Goal: Information Seeking & Learning: Check status

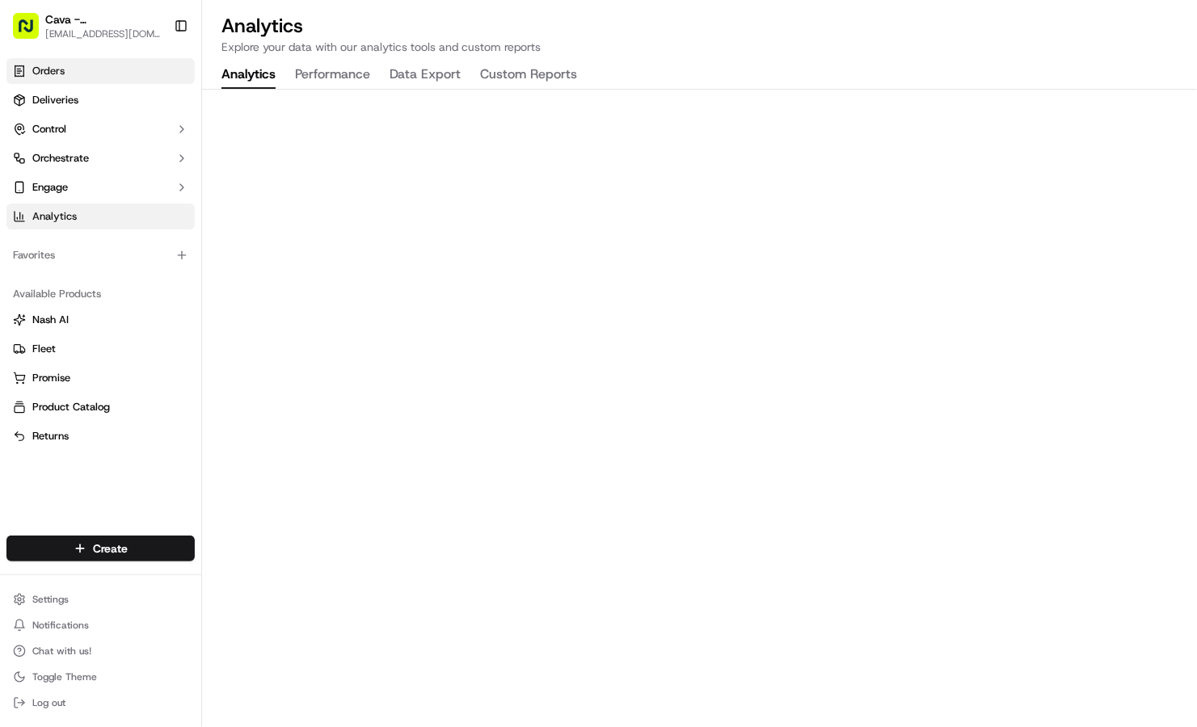
click at [87, 78] on link "Orders" at bounding box center [100, 71] width 188 height 26
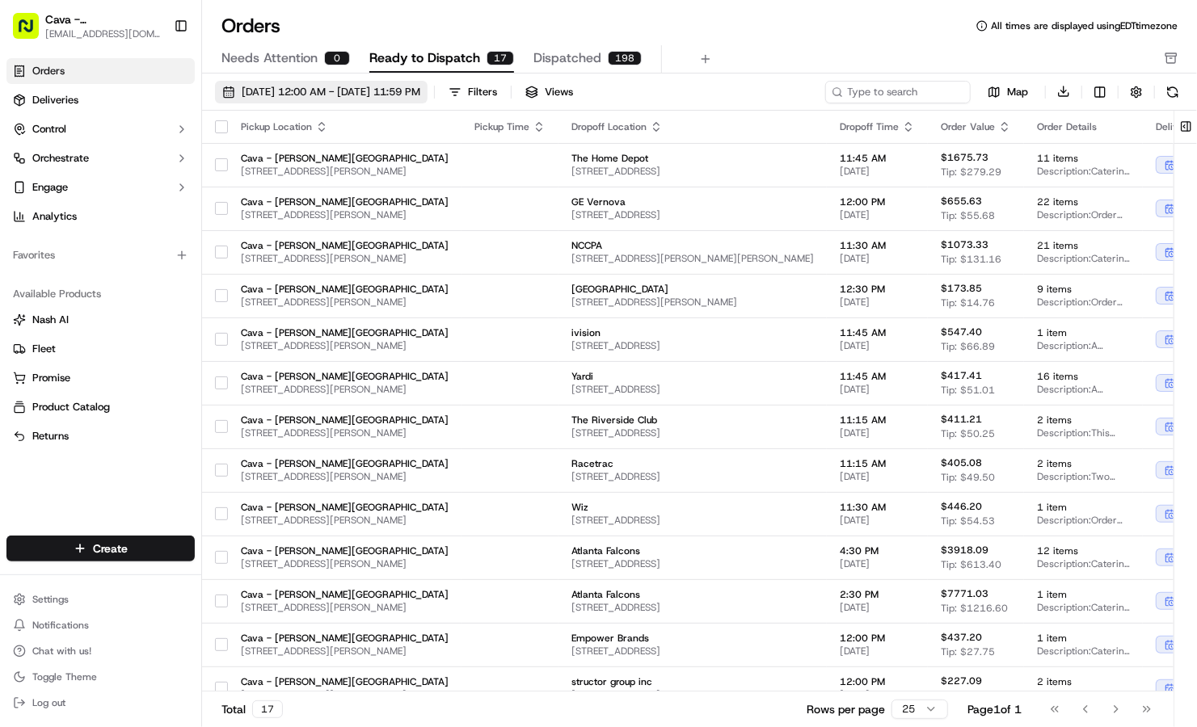
click at [311, 93] on span "09/01/2025 12:00 AM - 09/30/2025 11:59 PM" at bounding box center [331, 92] width 179 height 15
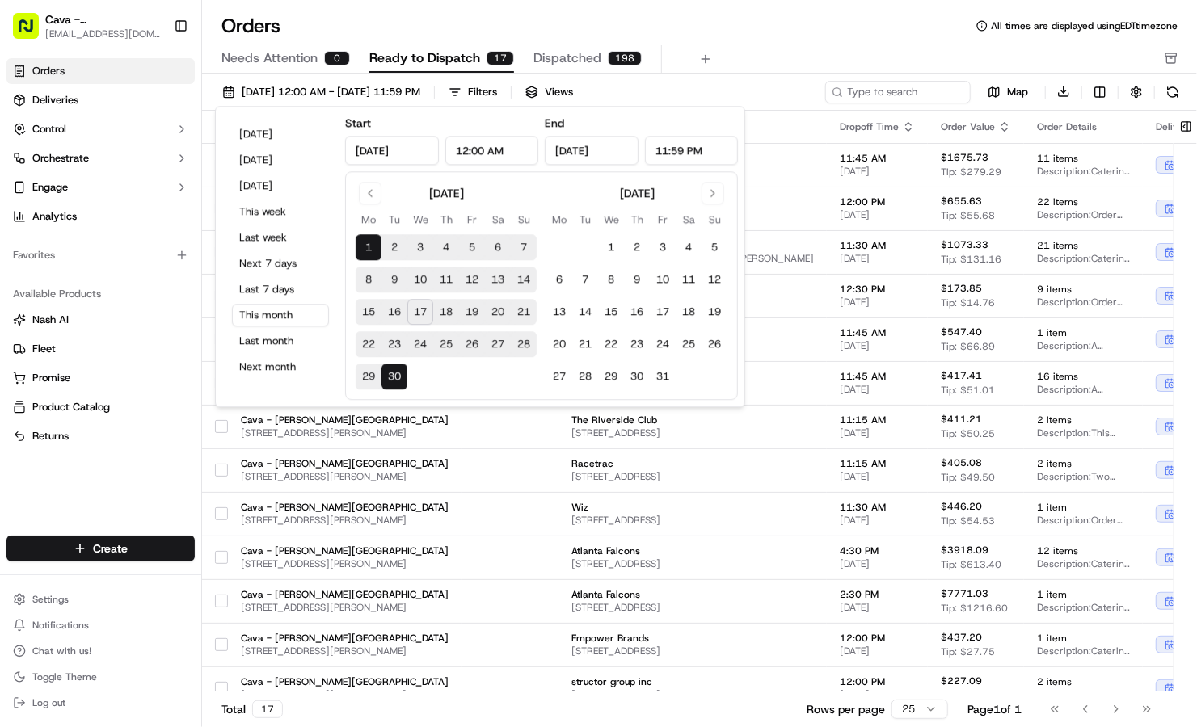
click at [419, 310] on button "17" at bounding box center [420, 313] width 26 height 26
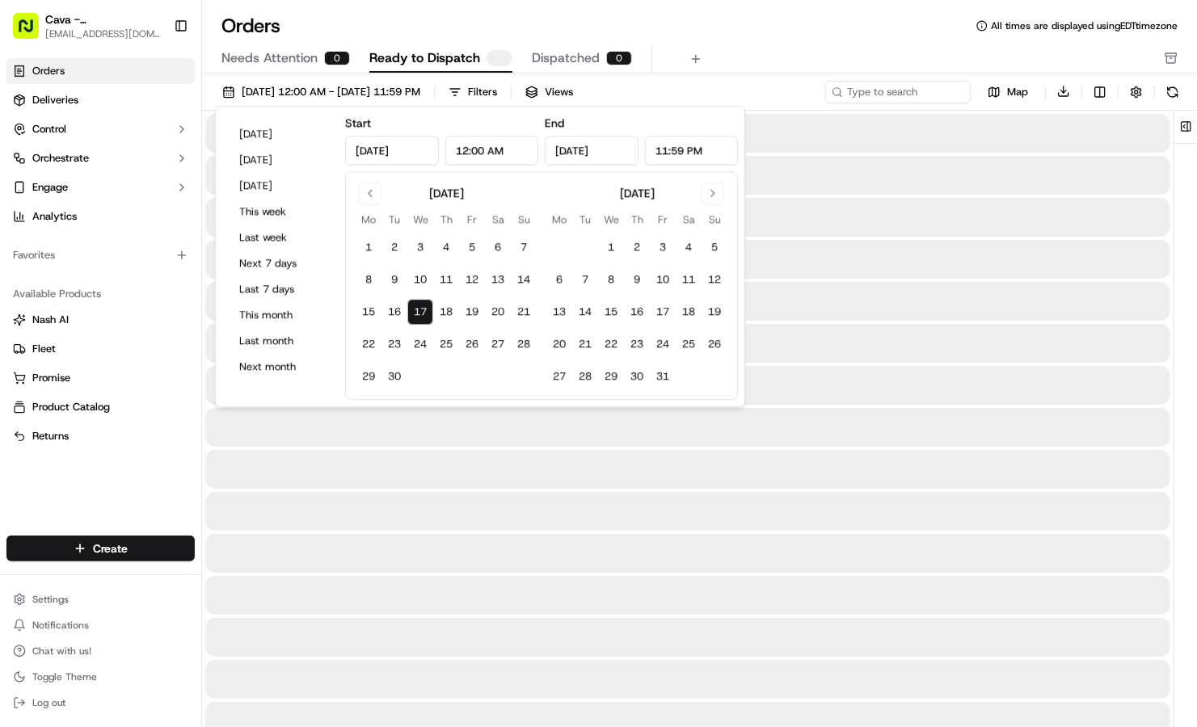
type input "Sep 17, 2025"
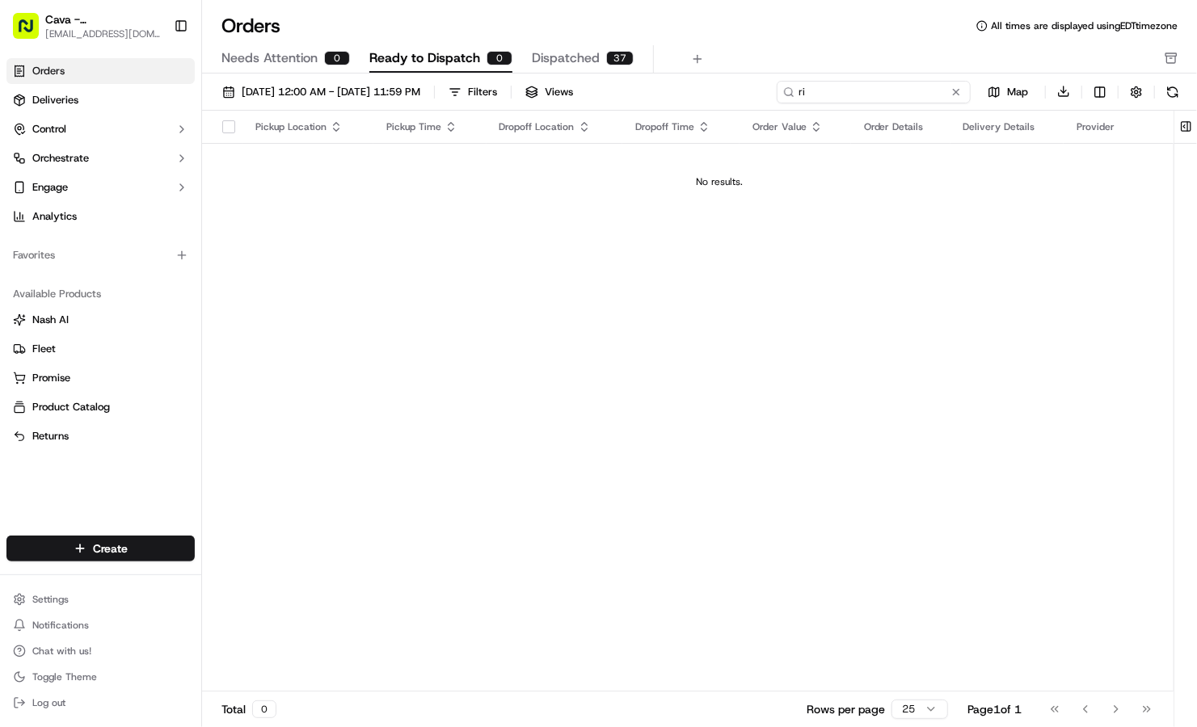
type input "r"
type input "e"
click at [557, 48] on span "Dispatched" at bounding box center [566, 57] width 68 height 19
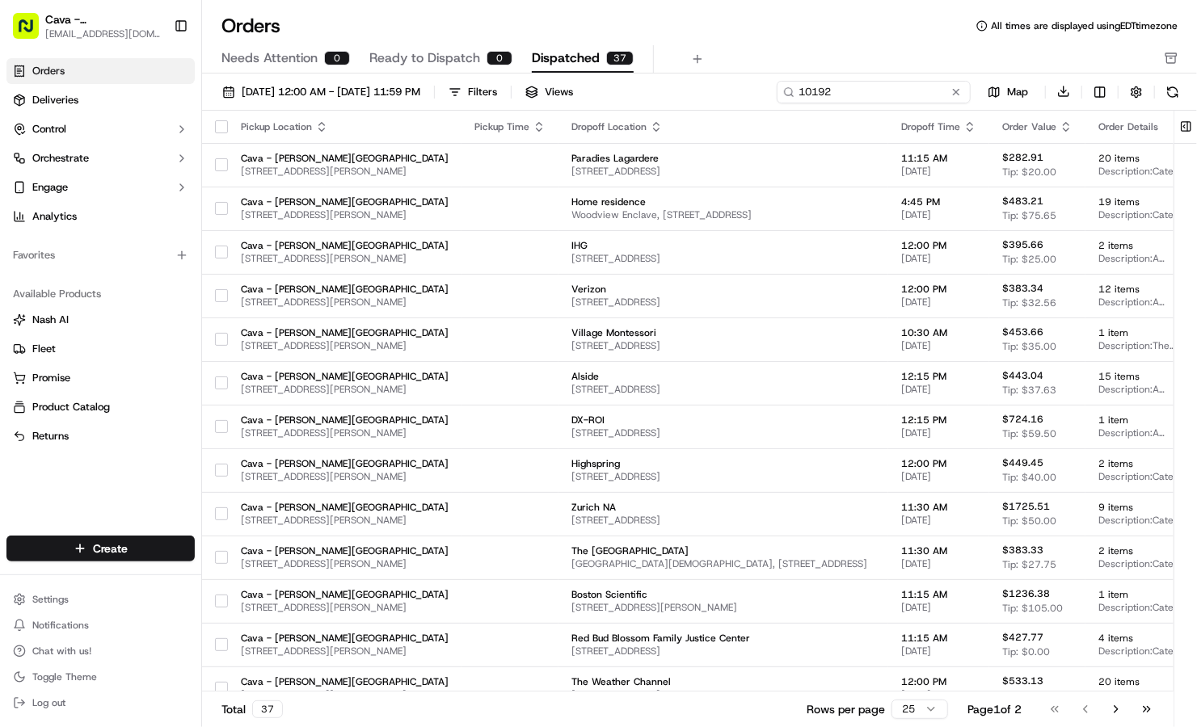
click at [889, 97] on input "10192" at bounding box center [874, 92] width 194 height 23
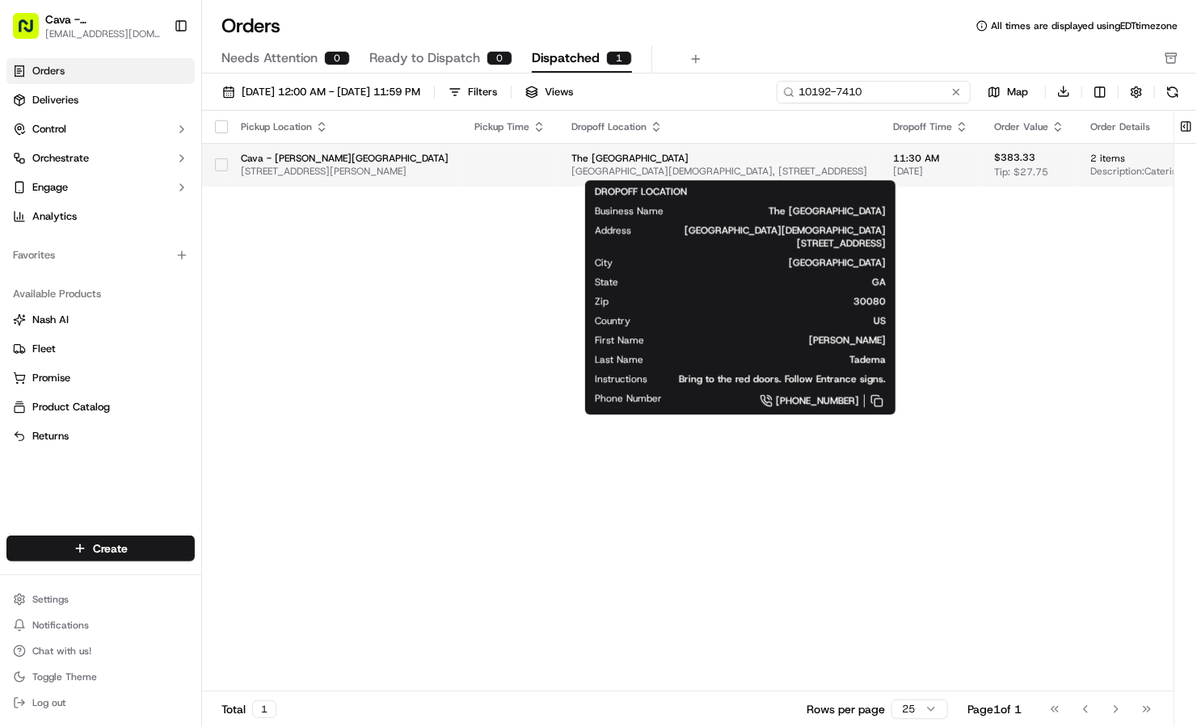
type input "10192-7410"
click at [695, 169] on span "[GEOGRAPHIC_DATA][DEMOGRAPHIC_DATA], [STREET_ADDRESS]" at bounding box center [719, 171] width 296 height 13
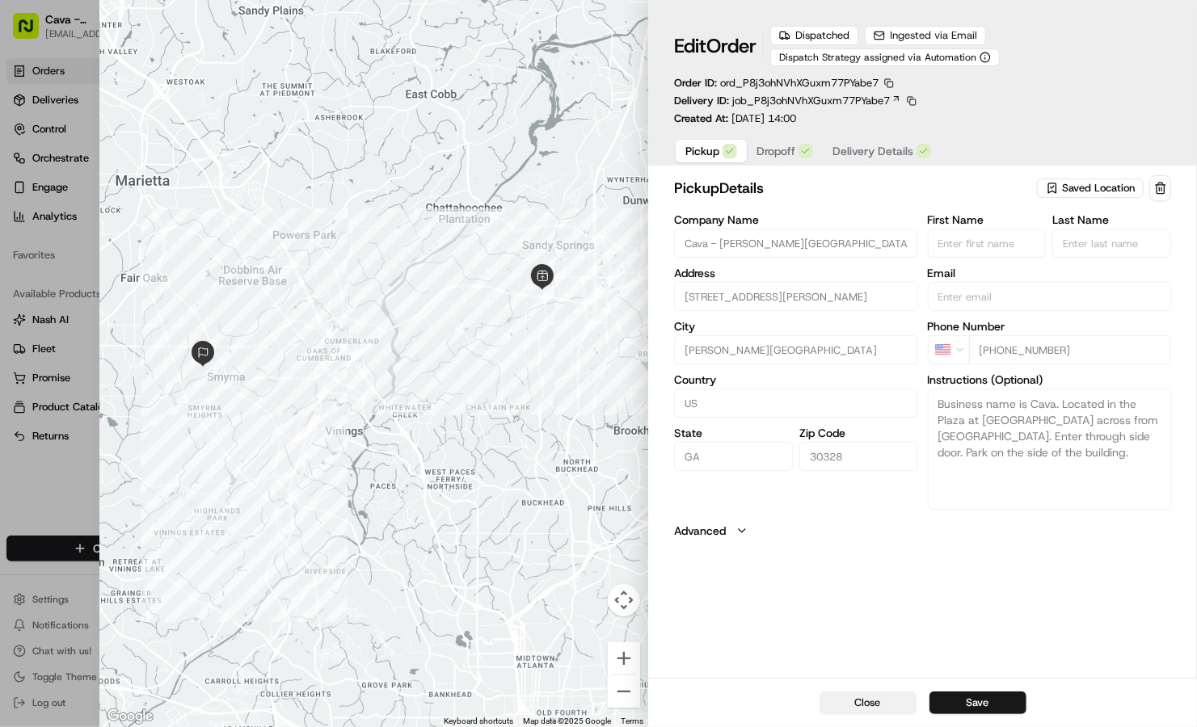
click at [888, 707] on button "Close" at bounding box center [867, 703] width 97 height 23
type input "+1"
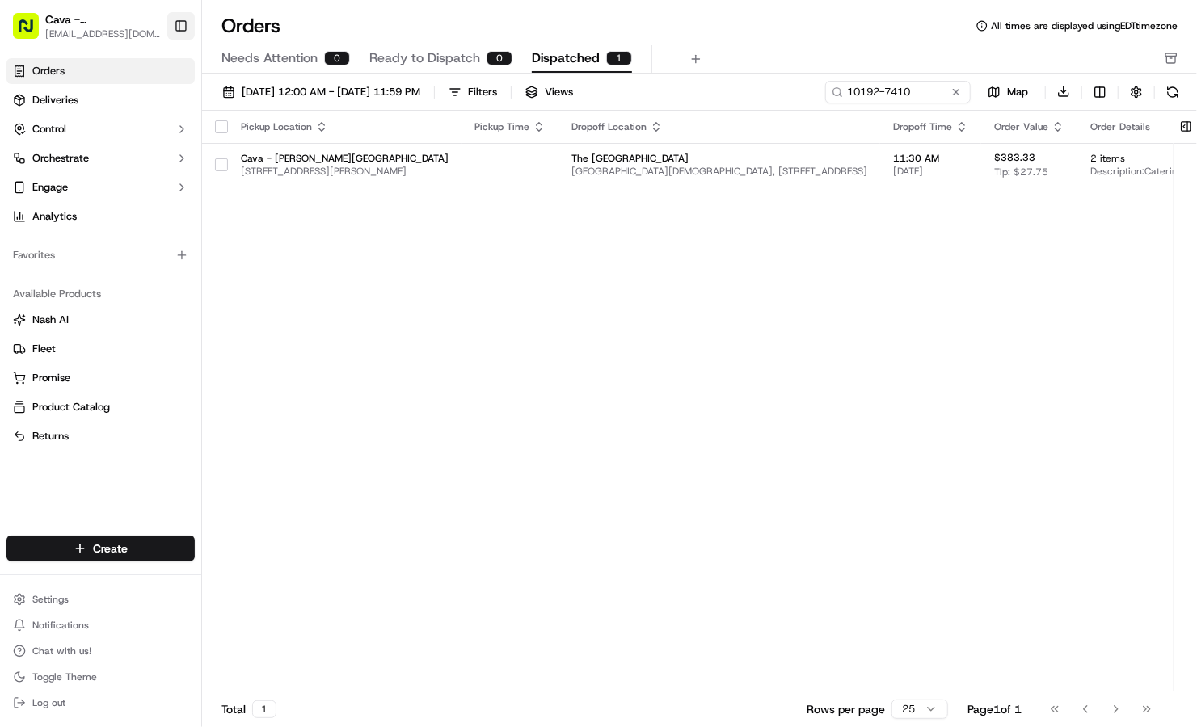
click at [182, 28] on button "Toggle Sidebar" at bounding box center [180, 25] width 27 height 27
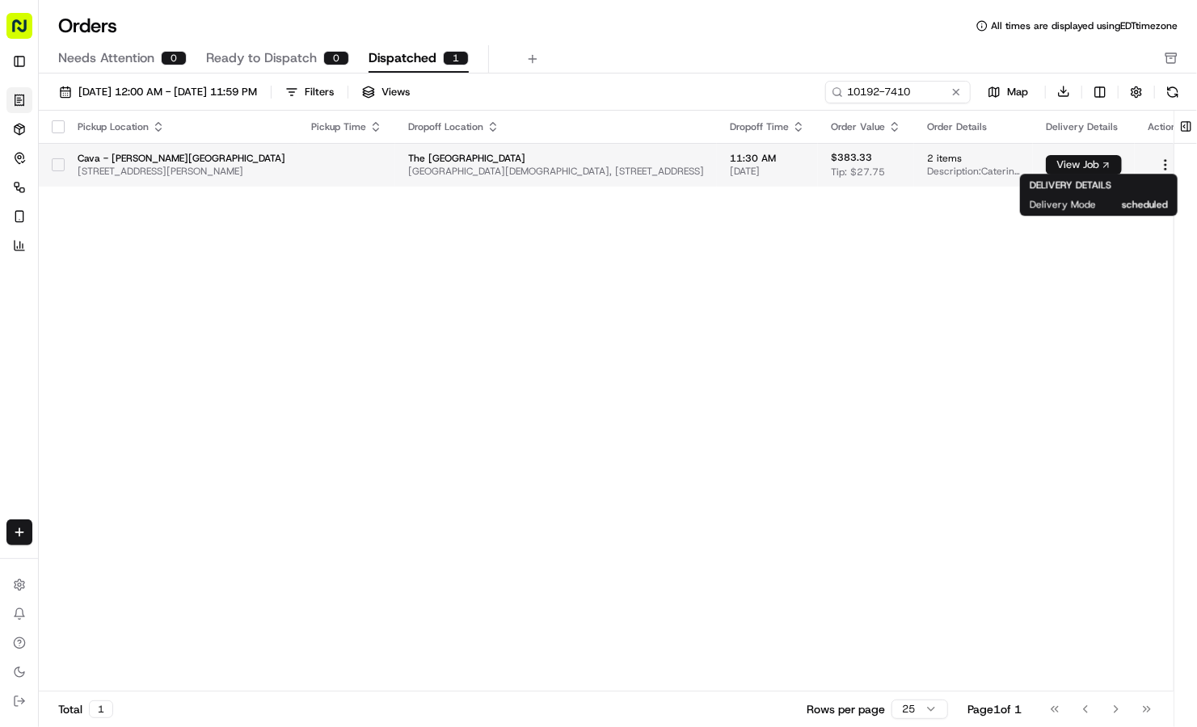
click at [1087, 168] on button "View Job" at bounding box center [1084, 164] width 76 height 19
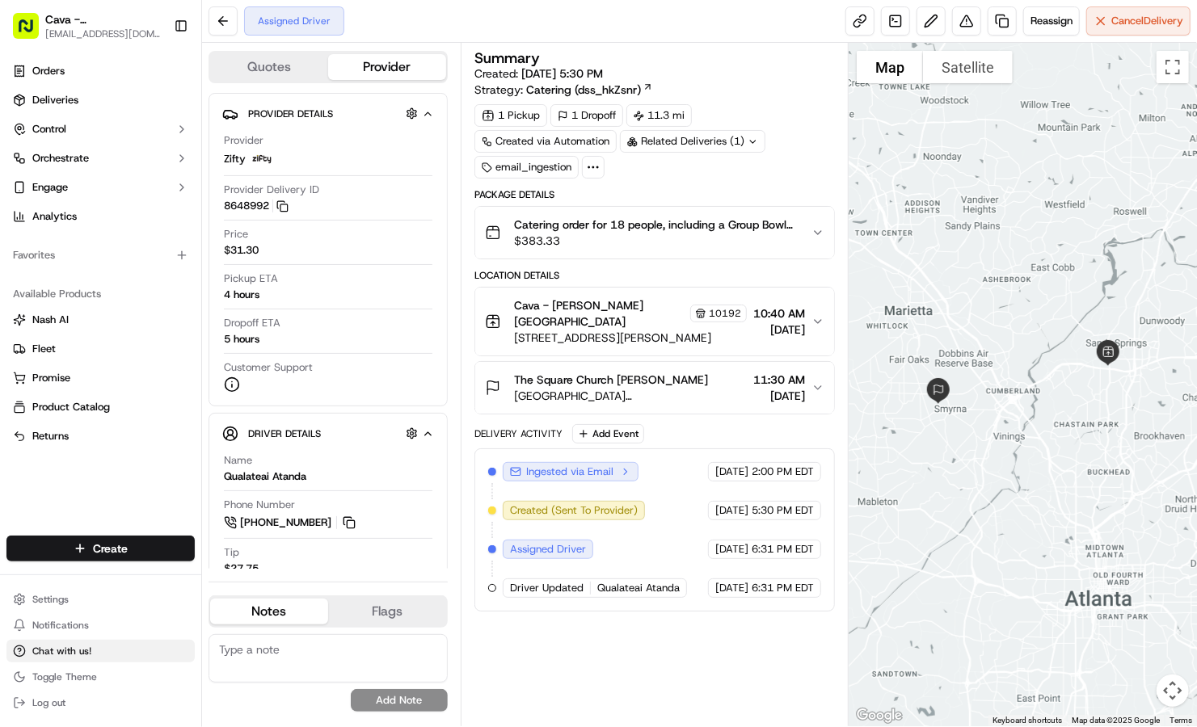
click at [77, 654] on span "Chat with us!" at bounding box center [61, 651] width 59 height 13
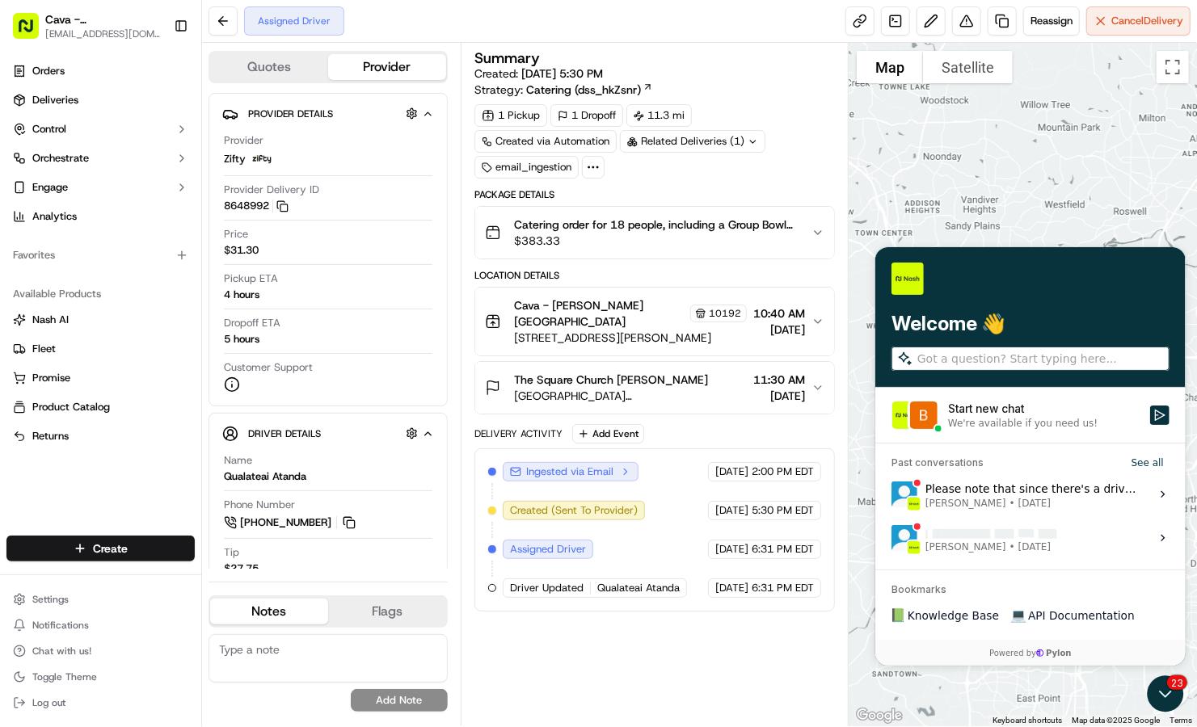
click at [958, 407] on div "Start new chat" at bounding box center [1043, 408] width 192 height 16
click at [1149, 407] on button "Start new chat We're available if you need us!" at bounding box center [1158, 414] width 19 height 19
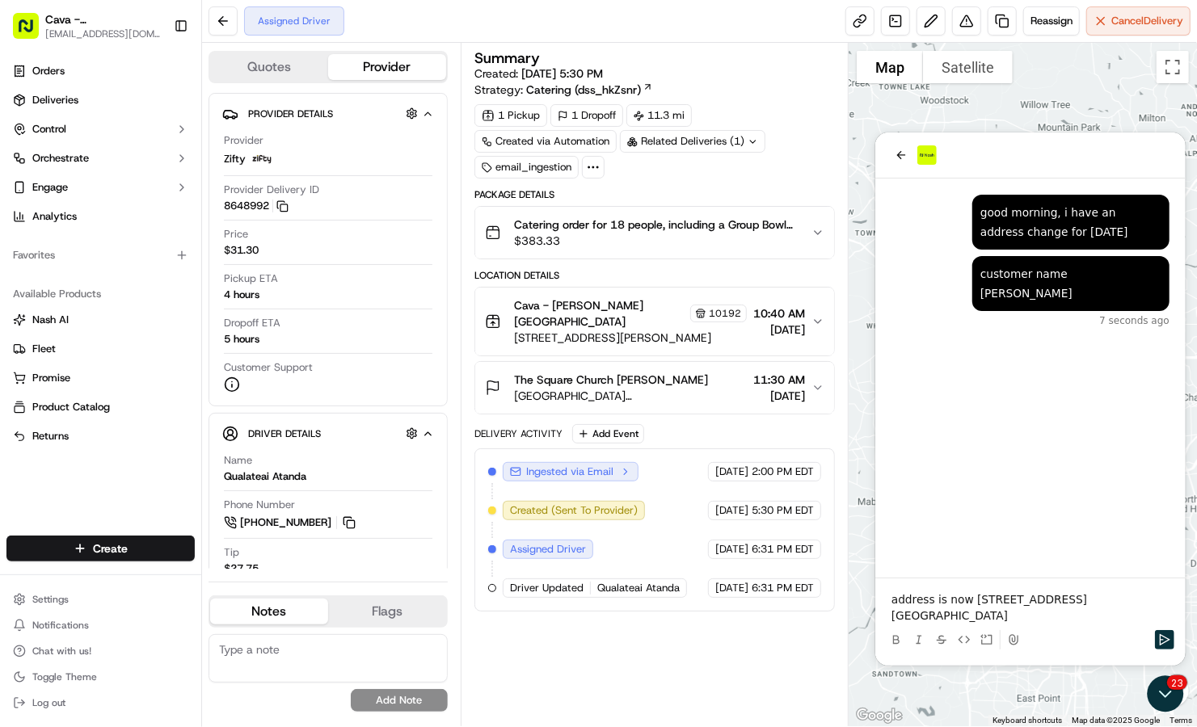
click at [965, 591] on p "address is now [STREET_ADDRESS]" at bounding box center [1030, 607] width 278 height 32
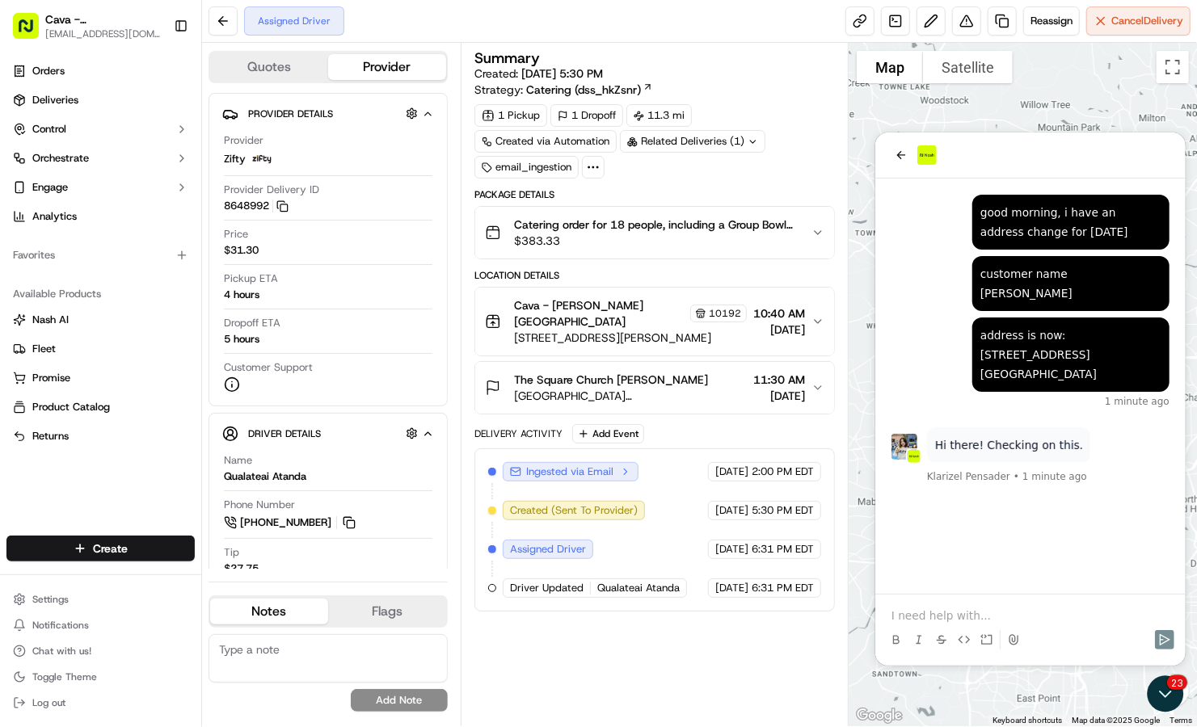
click at [824, 220] on button "Catering order for 18 people, including a Group Bowl Bar with Grilled Chicken a…" at bounding box center [654, 233] width 359 height 52
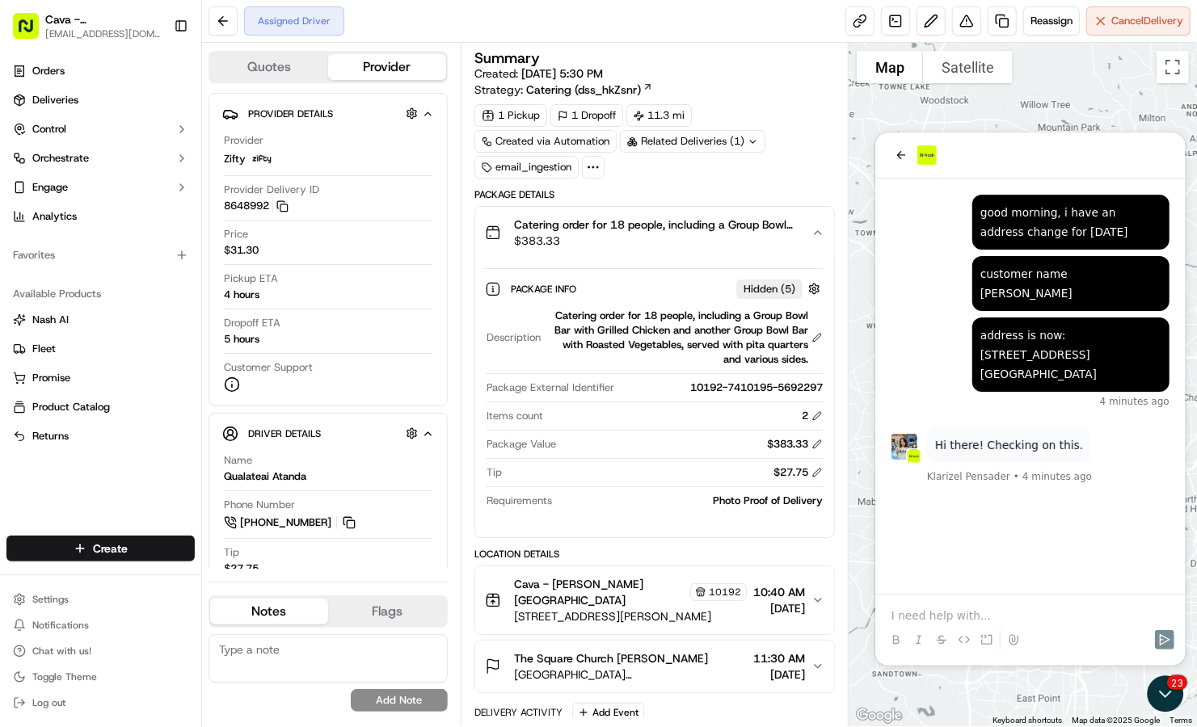
click at [930, 615] on p at bounding box center [1030, 615] width 278 height 16
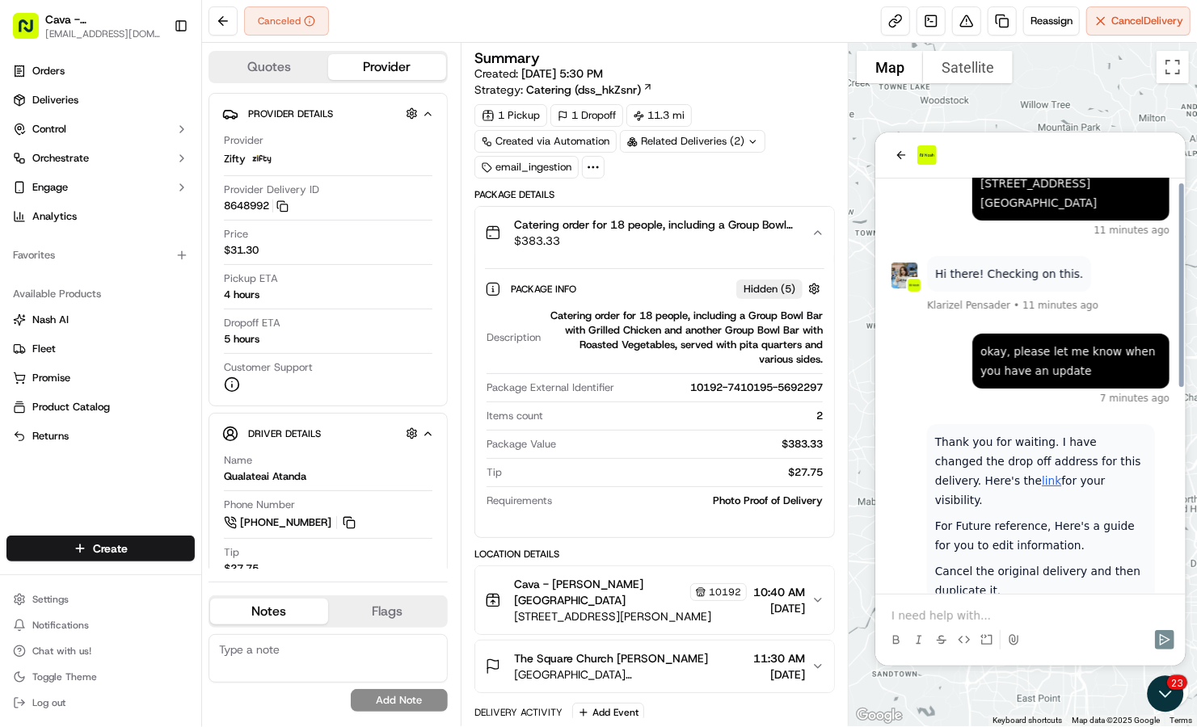
scroll to position [168, 0]
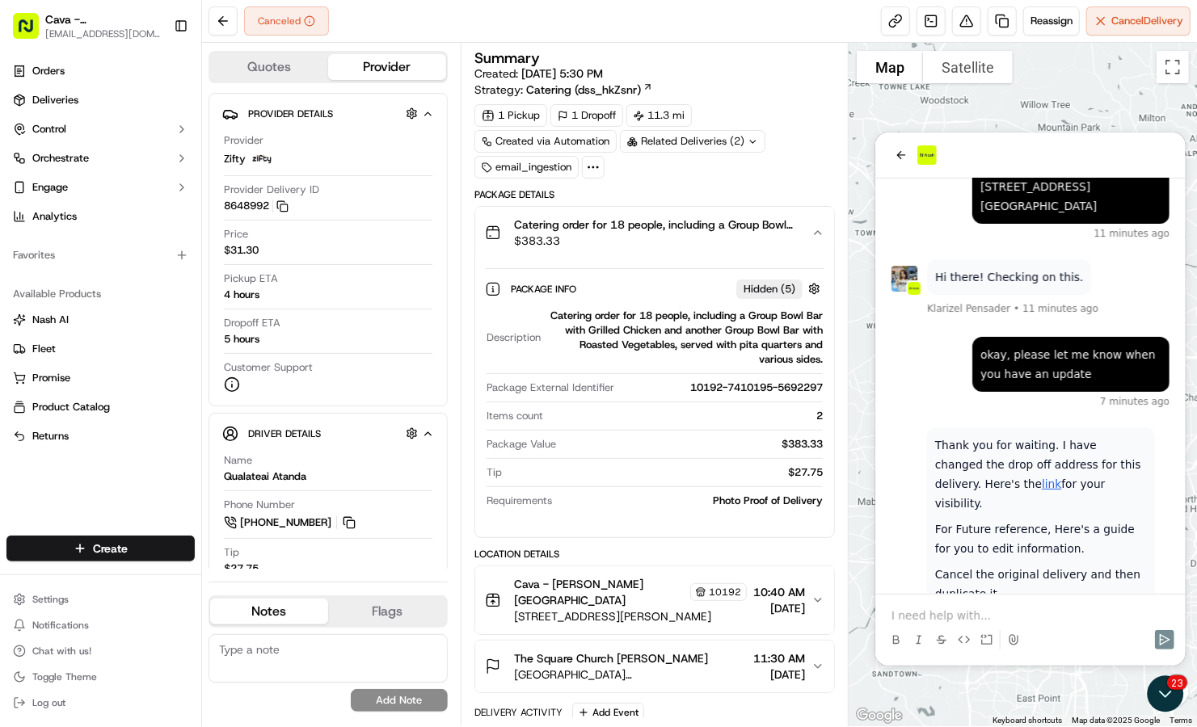
click at [1041, 477] on link "link" at bounding box center [1050, 483] width 19 height 13
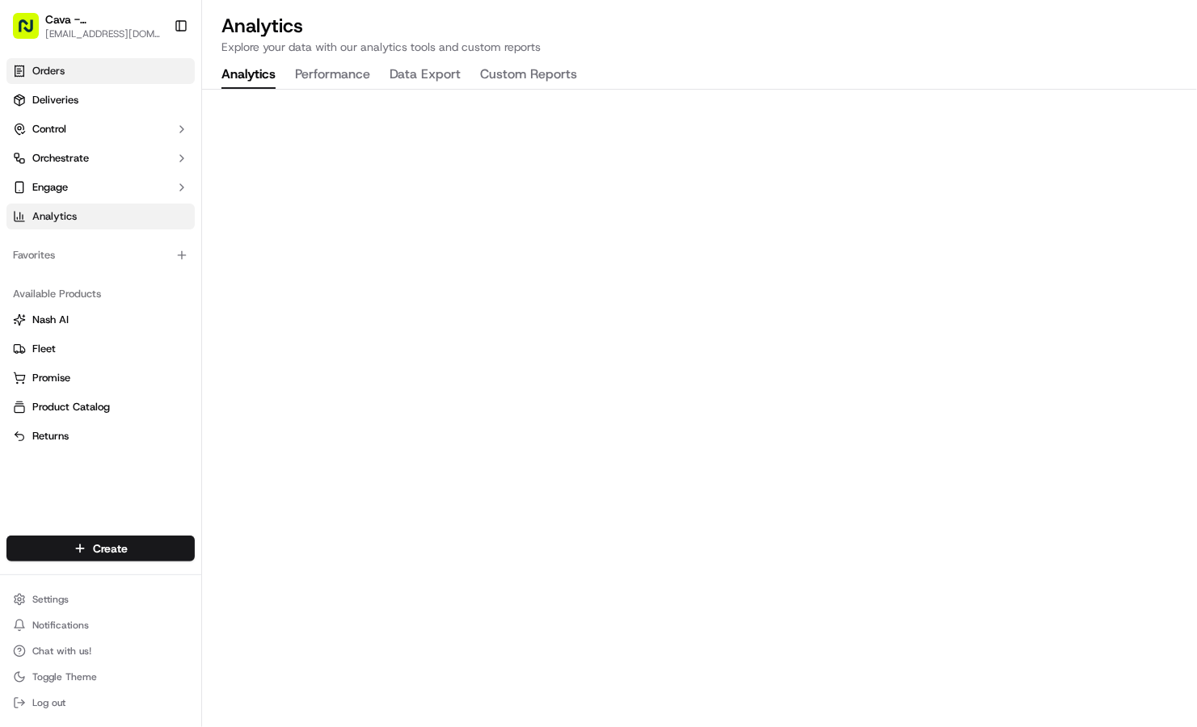
click at [43, 78] on link "Orders" at bounding box center [100, 71] width 188 height 26
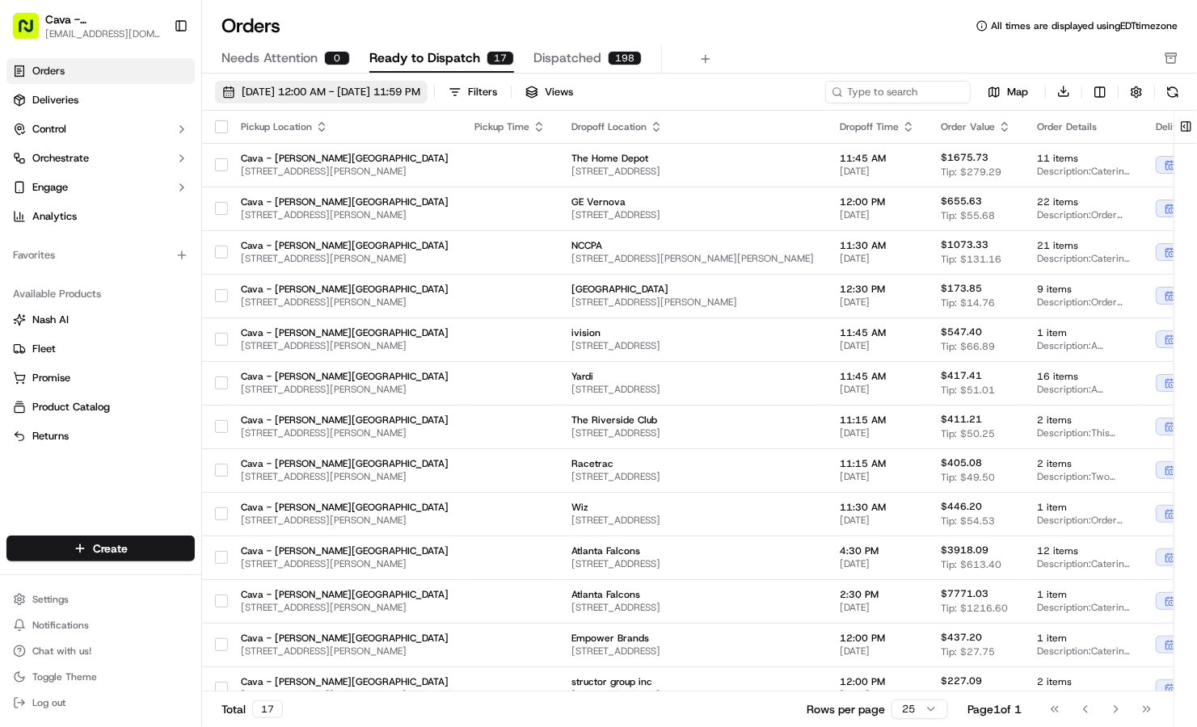
click at [322, 87] on span "09/01/2025 12:00 AM - 09/30/2025 11:59 PM" at bounding box center [331, 92] width 179 height 15
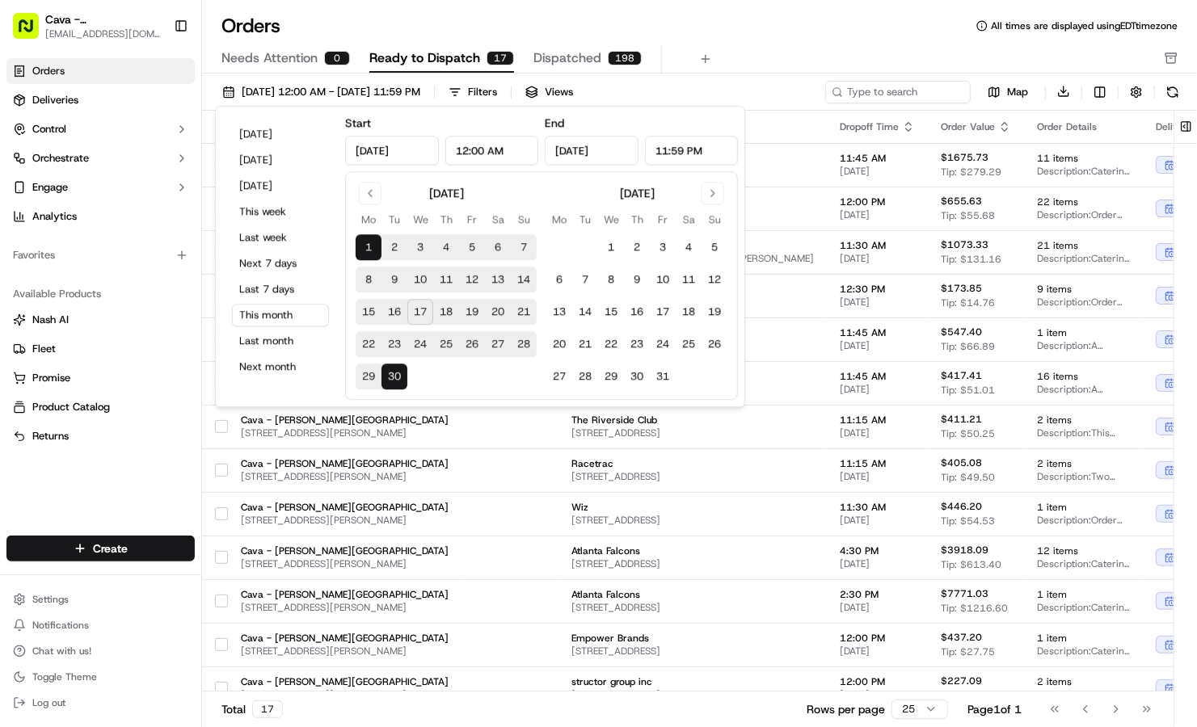
click at [431, 310] on button "17" at bounding box center [420, 313] width 26 height 26
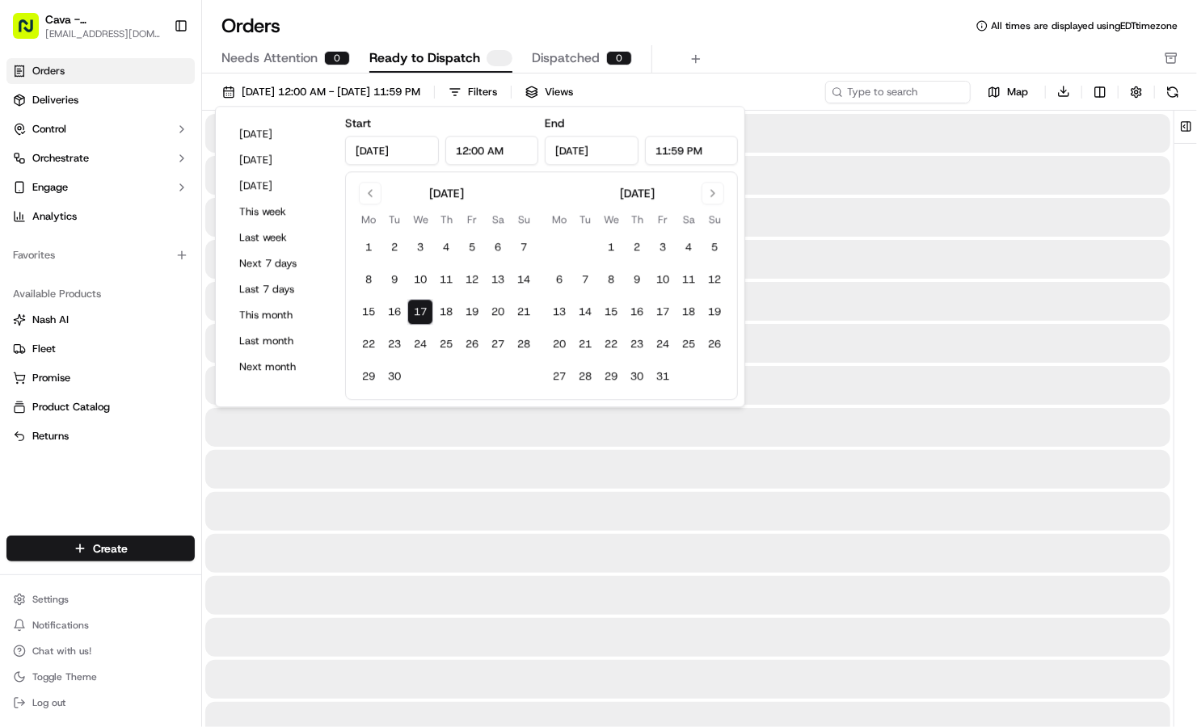
type input "Sep 17, 2025"
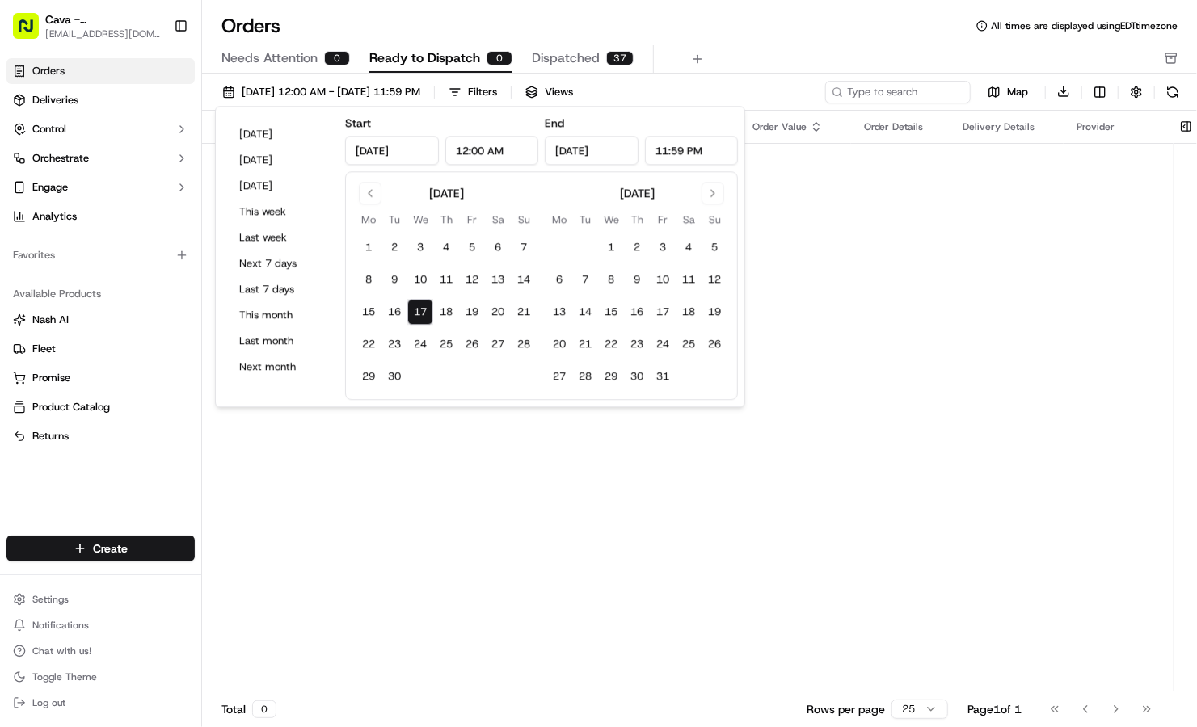
click at [571, 68] on button "Dispatched 37" at bounding box center [583, 58] width 102 height 27
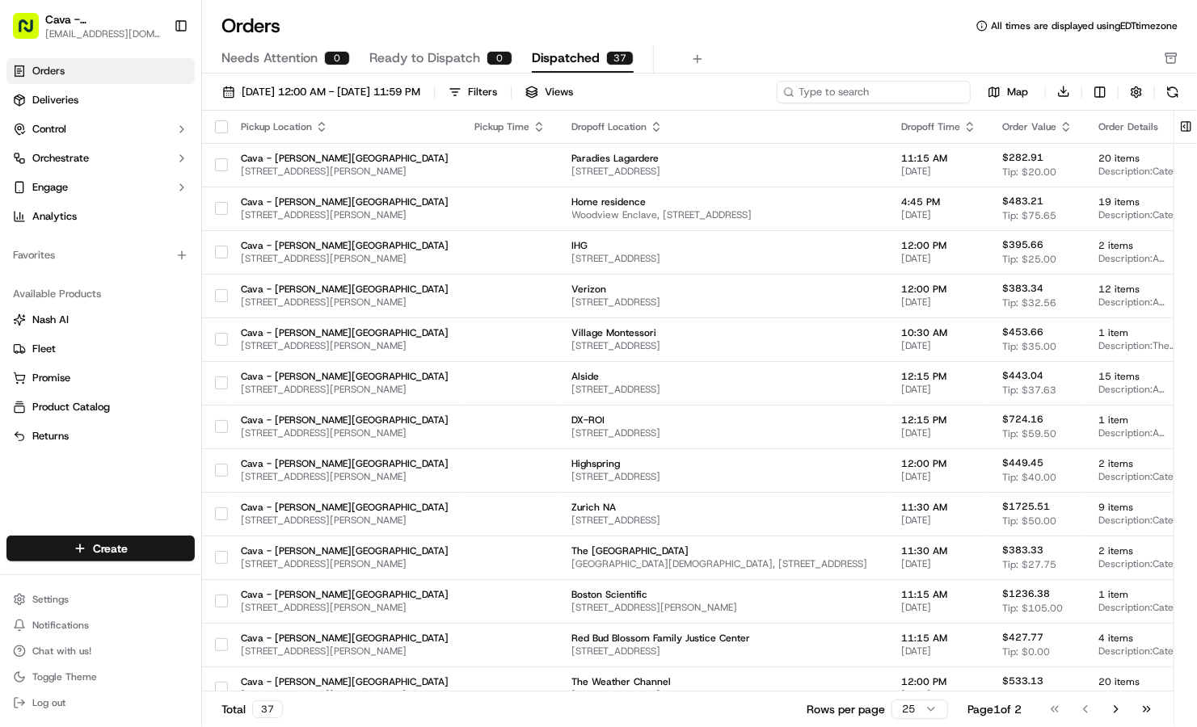
click at [881, 91] on input at bounding box center [874, 92] width 194 height 23
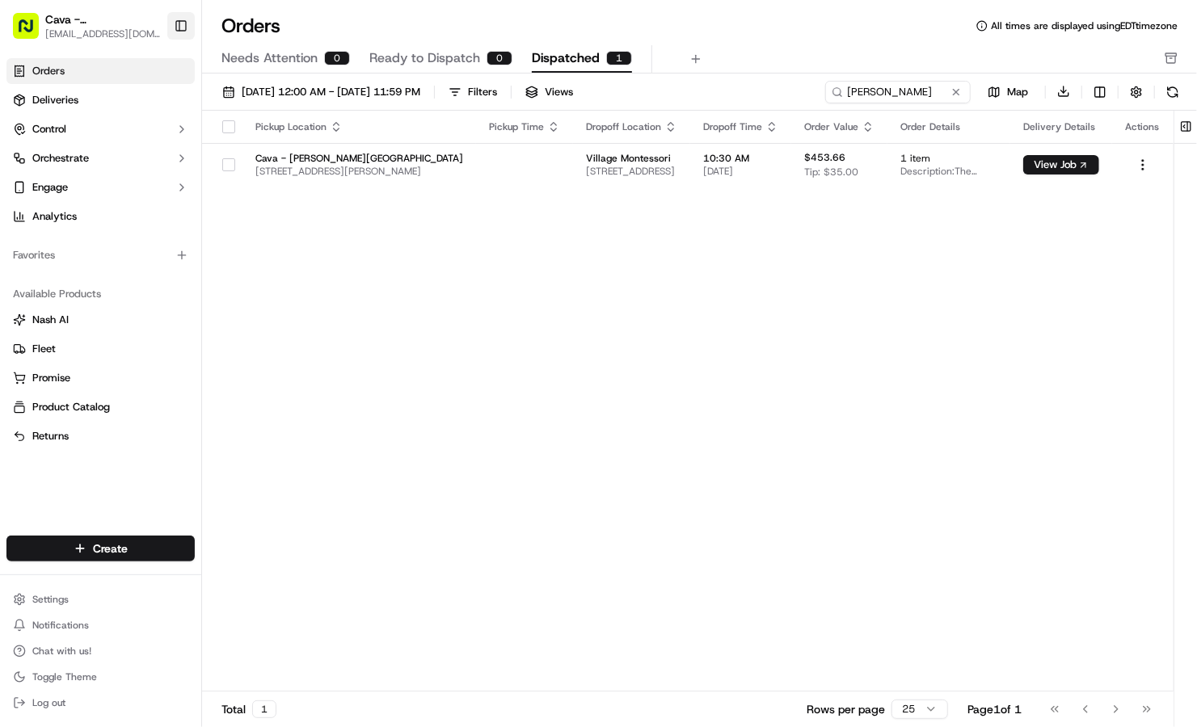
click at [182, 29] on button "Toggle Sidebar" at bounding box center [180, 25] width 27 height 27
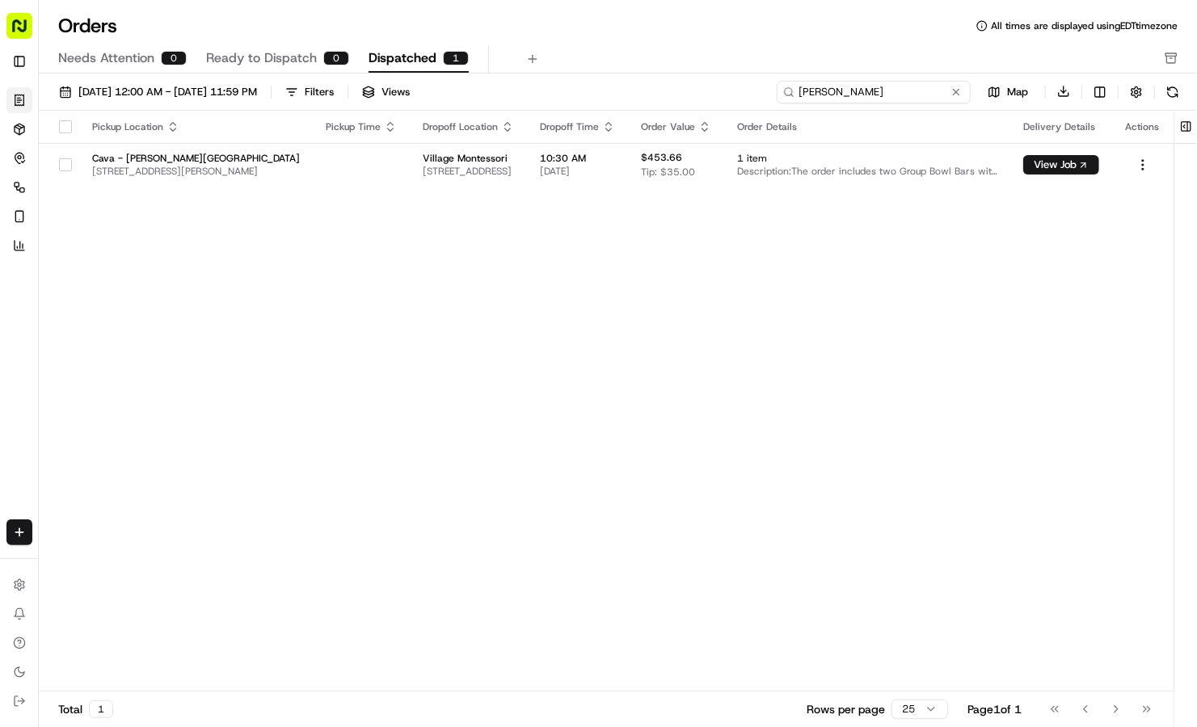
drag, startPoint x: 890, startPoint y: 86, endPoint x: 720, endPoint y: 84, distance: 169.7
click at [720, 84] on div "09/17/2025 12:00 AM - 09/17/2025 11:59 PM Filters Views kellum Map Download" at bounding box center [618, 95] width 1158 height 31
drag, startPoint x: 853, startPoint y: 93, endPoint x: 640, endPoint y: 70, distance: 213.7
click at [640, 70] on div "Orders All times are displayed using EDT timezone Needs Attention 0 Ready to Di…" at bounding box center [618, 363] width 1158 height 727
drag, startPoint x: 842, startPoint y: 83, endPoint x: 762, endPoint y: 95, distance: 80.8
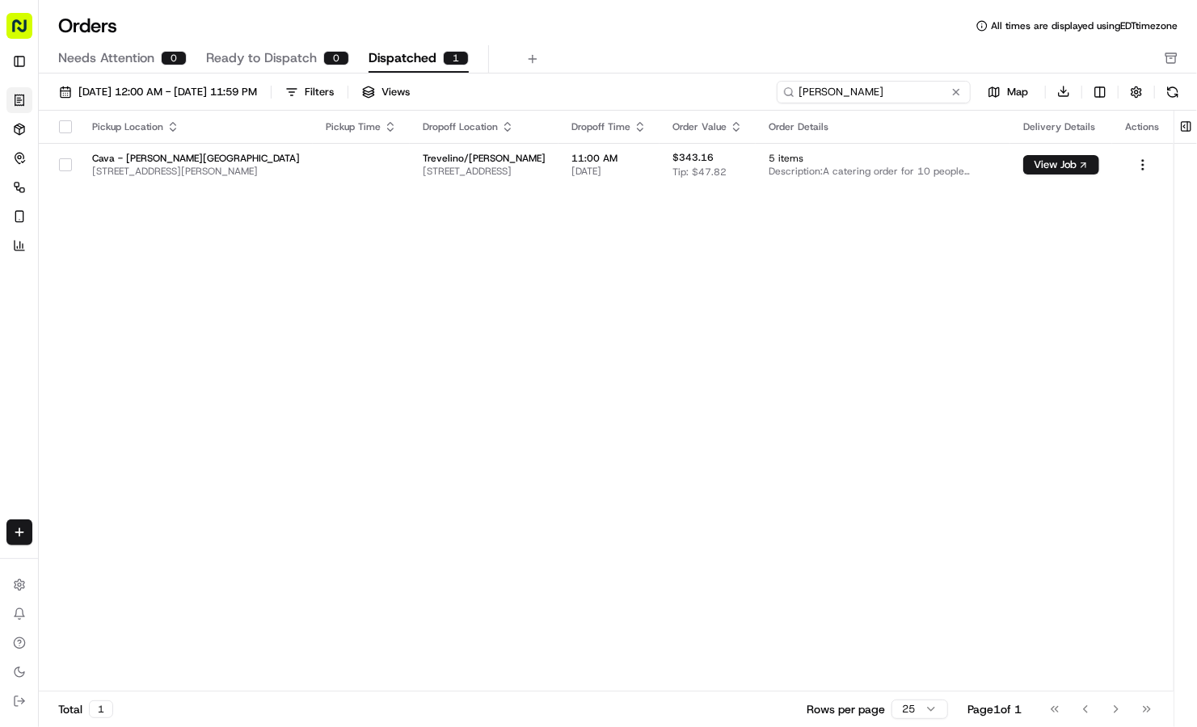
click at [762, 95] on div "09/17/2025 12:00 AM - 09/17/2025 11:59 PM Filters Views ronna Map Download" at bounding box center [618, 95] width 1158 height 31
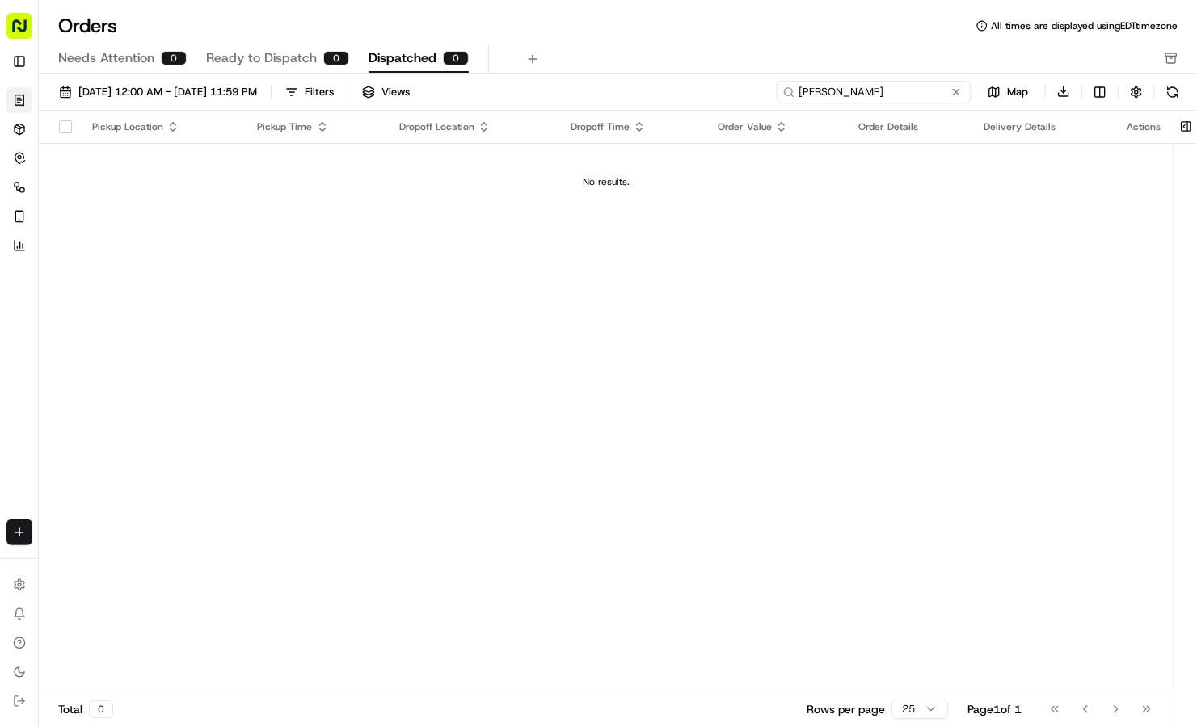
drag, startPoint x: 849, startPoint y: 99, endPoint x: 707, endPoint y: 87, distance: 142.7
click at [707, 87] on div "09/17/2025 12:00 AM - 09/17/2025 11:59 PM Filters Views amanda Map Download" at bounding box center [618, 95] width 1158 height 31
type input "c"
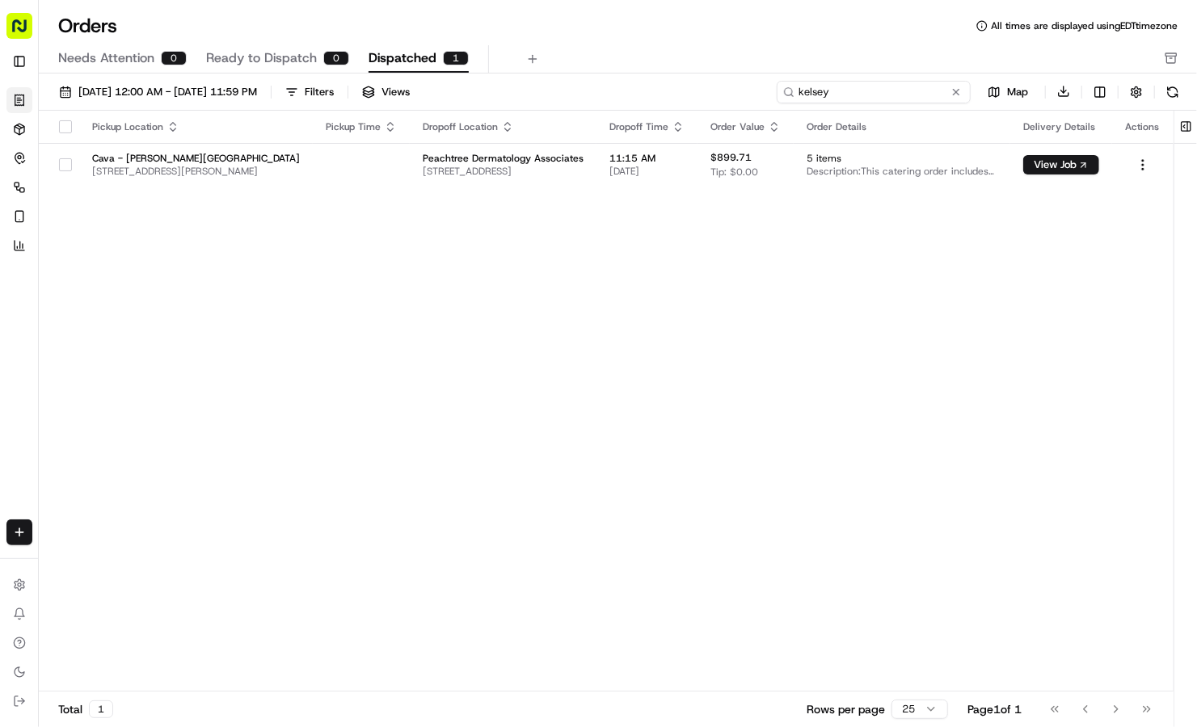
drag, startPoint x: 857, startPoint y: 97, endPoint x: 733, endPoint y: 79, distance: 125.7
click at [733, 80] on div "09/17/2025 12:00 AM - 09/17/2025 11:59 PM Filters Views kelsey Map Download" at bounding box center [618, 95] width 1158 height 31
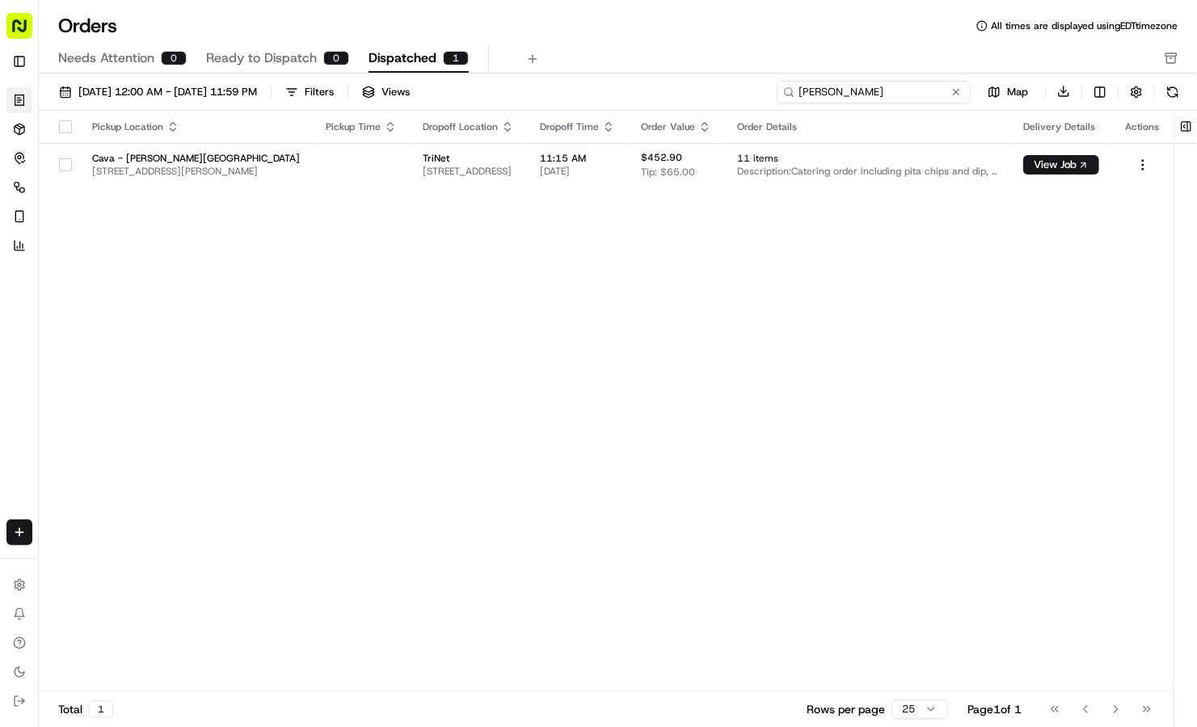
drag, startPoint x: 832, startPoint y: 89, endPoint x: 693, endPoint y: 74, distance: 140.7
click at [693, 74] on div "09/17/2025 12:00 AM - 09/17/2025 11:59 PM Filters Views carla Map Download Pick…" at bounding box center [618, 406] width 1158 height 665
drag, startPoint x: 861, startPoint y: 90, endPoint x: 685, endPoint y: 84, distance: 176.3
click at [685, 84] on div "09/17/2025 12:00 AM - 09/17/2025 11:59 PM Filters Views karla Map Download" at bounding box center [618, 95] width 1158 height 31
drag, startPoint x: 866, startPoint y: 86, endPoint x: 683, endPoint y: 72, distance: 183.2
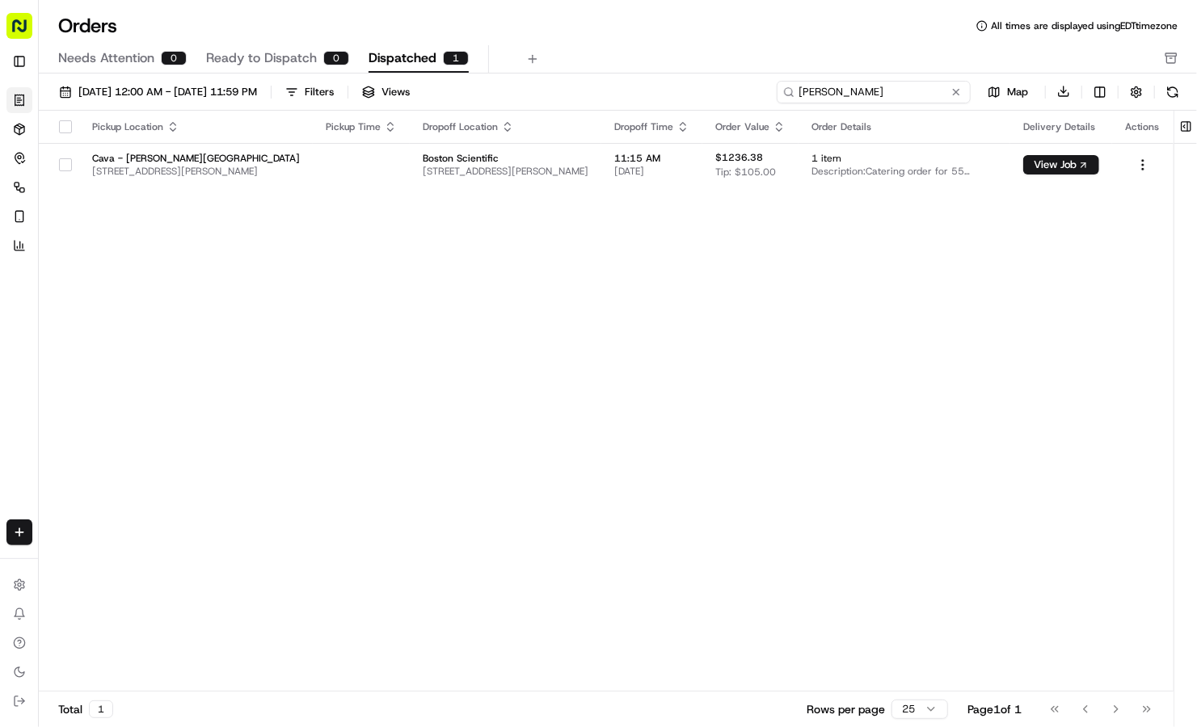
click at [683, 72] on div "Orders All times are displayed using EDT timezone Needs Attention 0 Ready to Di…" at bounding box center [618, 363] width 1158 height 727
drag, startPoint x: 862, startPoint y: 95, endPoint x: 668, endPoint y: 66, distance: 196.1
click at [668, 66] on div "Orders All times are displayed using EDT timezone Needs Attention 0 Ready to Di…" at bounding box center [618, 363] width 1158 height 727
drag, startPoint x: 876, startPoint y: 89, endPoint x: 634, endPoint y: 82, distance: 241.7
click at [634, 82] on div "09/17/2025 12:00 AM - 09/17/2025 11:59 PM Filters Views bailey Map Download" at bounding box center [618, 95] width 1158 height 31
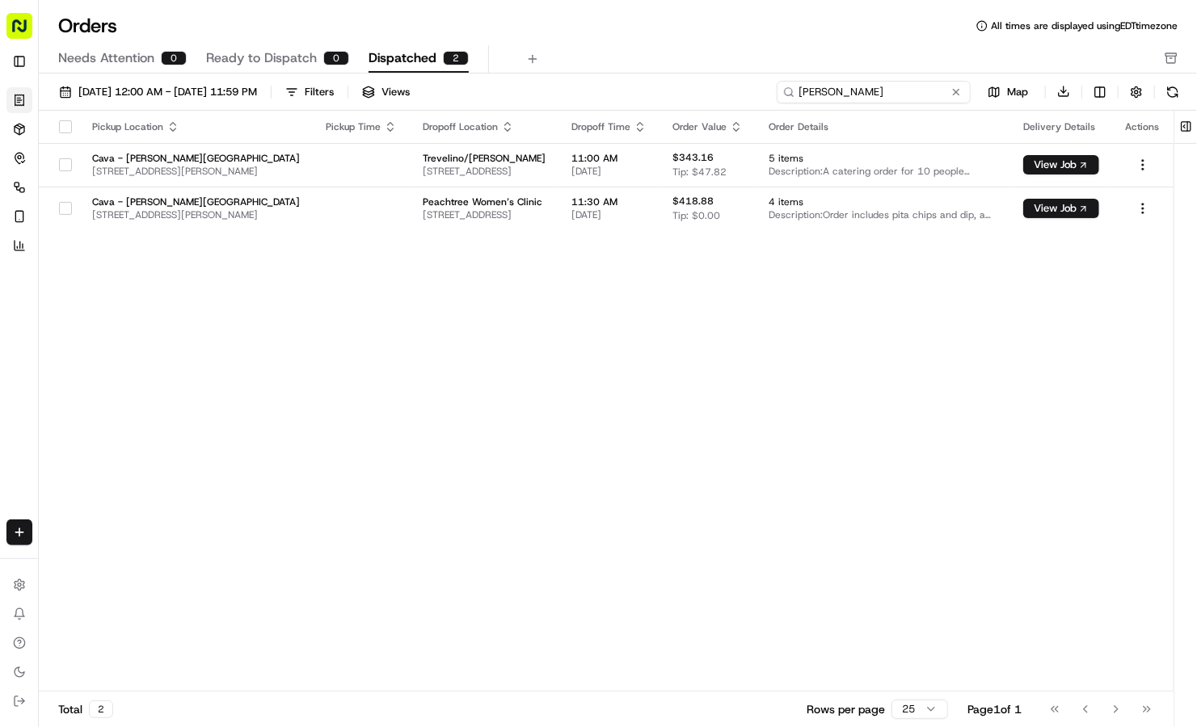
click at [818, 98] on input "kelly" at bounding box center [874, 92] width 194 height 23
drag, startPoint x: 838, startPoint y: 88, endPoint x: 740, endPoint y: 86, distance: 97.8
click at [740, 86] on div "09/17/2025 12:00 AM - 09/17/2025 11:59 PM Filters Views kelly Map Download" at bounding box center [618, 95] width 1158 height 31
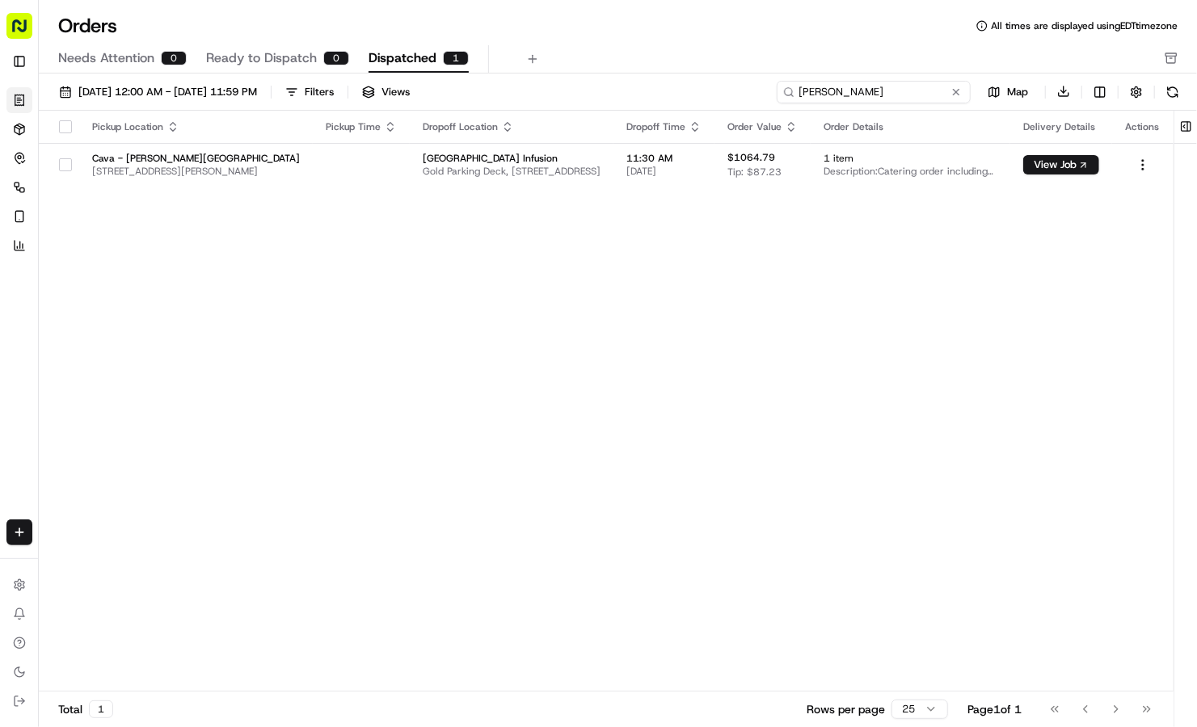
drag, startPoint x: 869, startPoint y: 82, endPoint x: 747, endPoint y: 93, distance: 122.5
click at [747, 93] on div "09/17/2025 12:00 AM - 09/17/2025 11:59 PM Filters Views julie Map Download" at bounding box center [618, 95] width 1158 height 31
drag, startPoint x: 848, startPoint y: 95, endPoint x: 685, endPoint y: 87, distance: 163.4
click at [685, 87] on div "09/17/2025 12:00 AM - 09/17/2025 11:59 PM Filters Views stacy Map Download" at bounding box center [618, 95] width 1158 height 31
drag, startPoint x: 875, startPoint y: 79, endPoint x: 748, endPoint y: 91, distance: 127.4
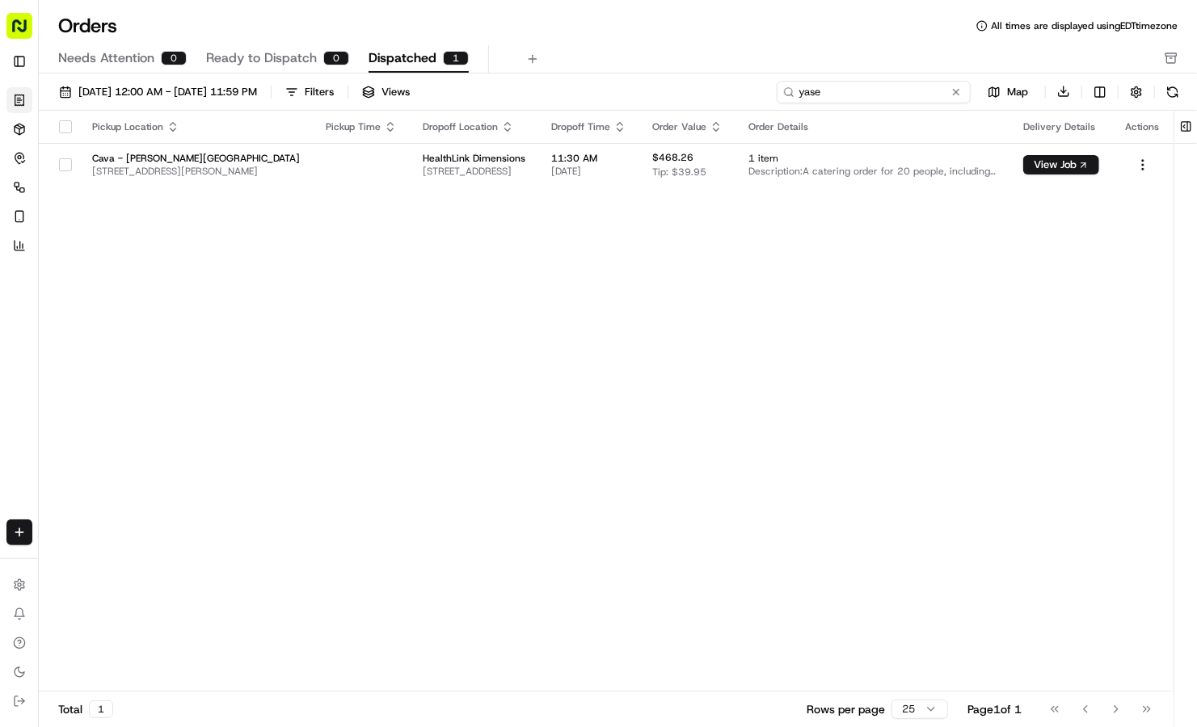
click at [748, 91] on div "09/17/2025 12:00 AM - 09/17/2025 11:59 PM Filters Views yase Map Download" at bounding box center [618, 95] width 1158 height 31
drag, startPoint x: 848, startPoint y: 92, endPoint x: 647, endPoint y: 70, distance: 201.7
click at [647, 70] on div "Orders All times are displayed using EDT timezone Needs Attention 0 Ready to Di…" at bounding box center [618, 363] width 1158 height 727
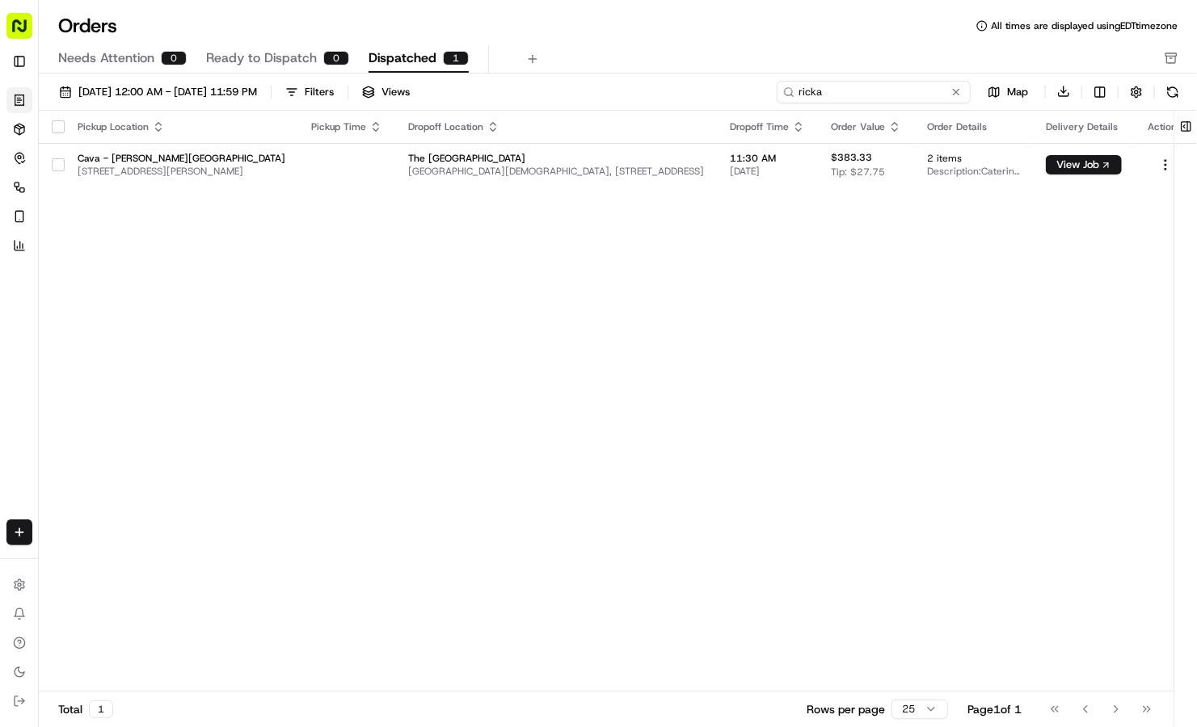
type input "ricka"
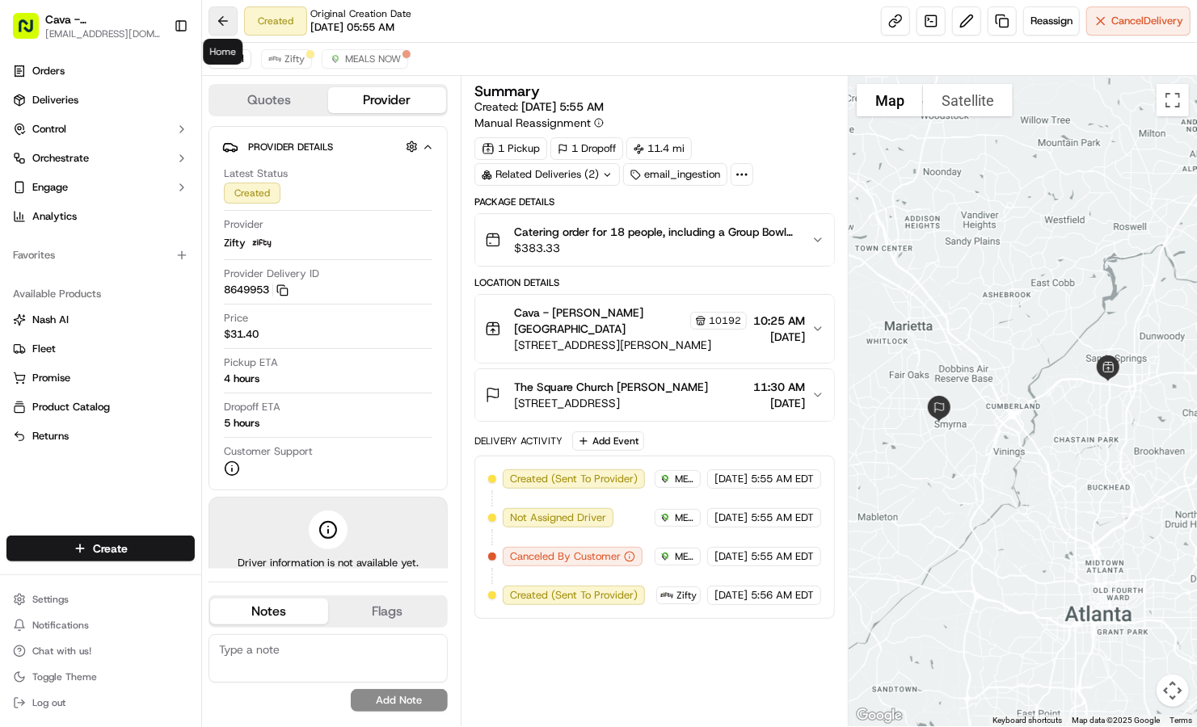
click at [221, 23] on button at bounding box center [223, 20] width 29 height 29
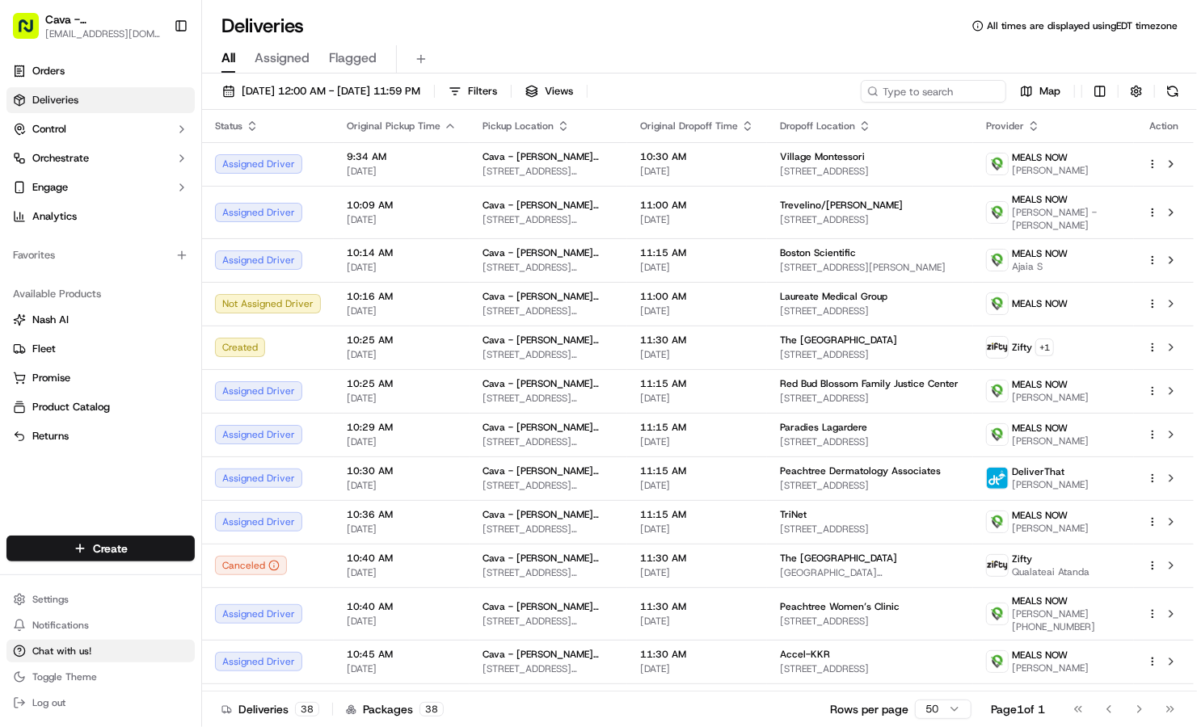
click at [103, 651] on button "Chat with us!" at bounding box center [100, 651] width 188 height 23
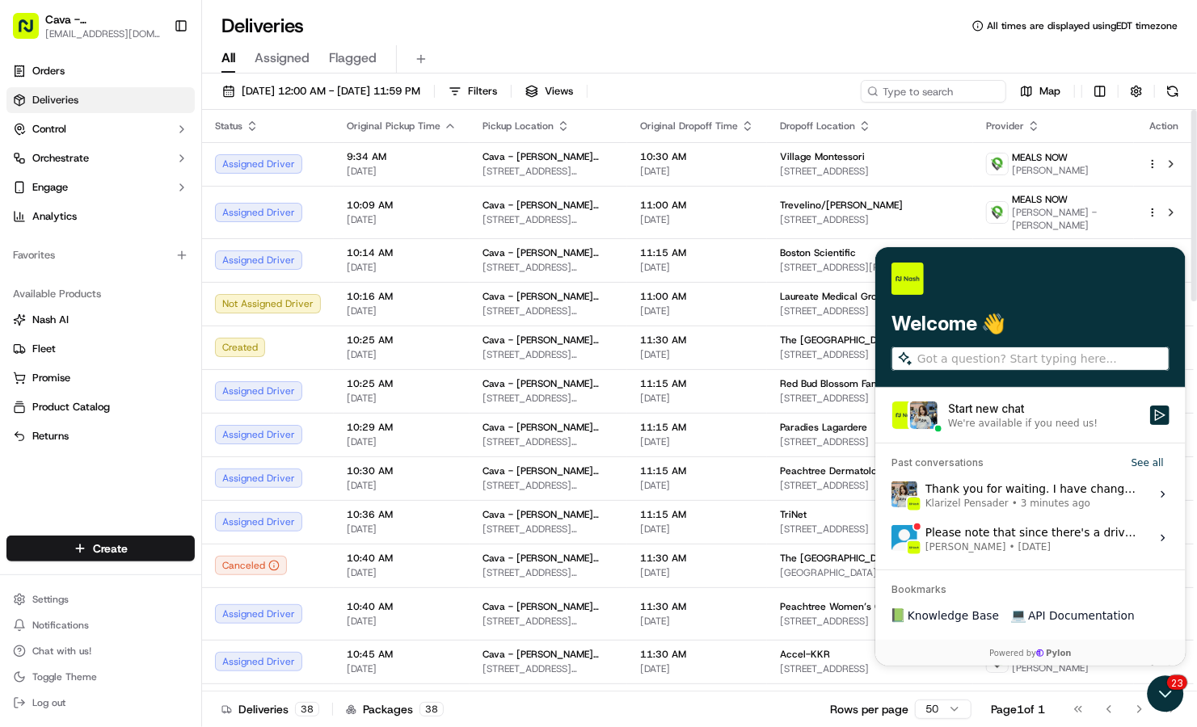
click at [1014, 479] on div "Thank you for waiting. I have changed the drop off address for this delivery. H…" at bounding box center [1032, 493] width 215 height 31
click at [891, 494] on button "View issue" at bounding box center [890, 494] width 1 height 1
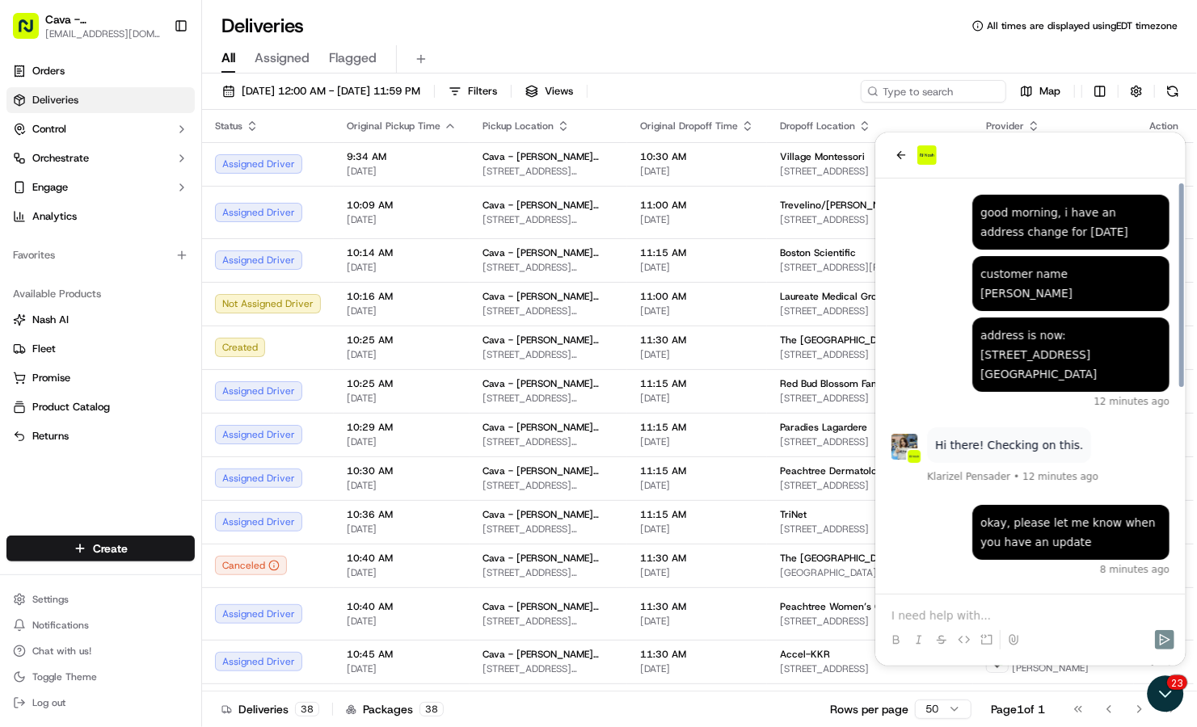
scroll to position [412, 0]
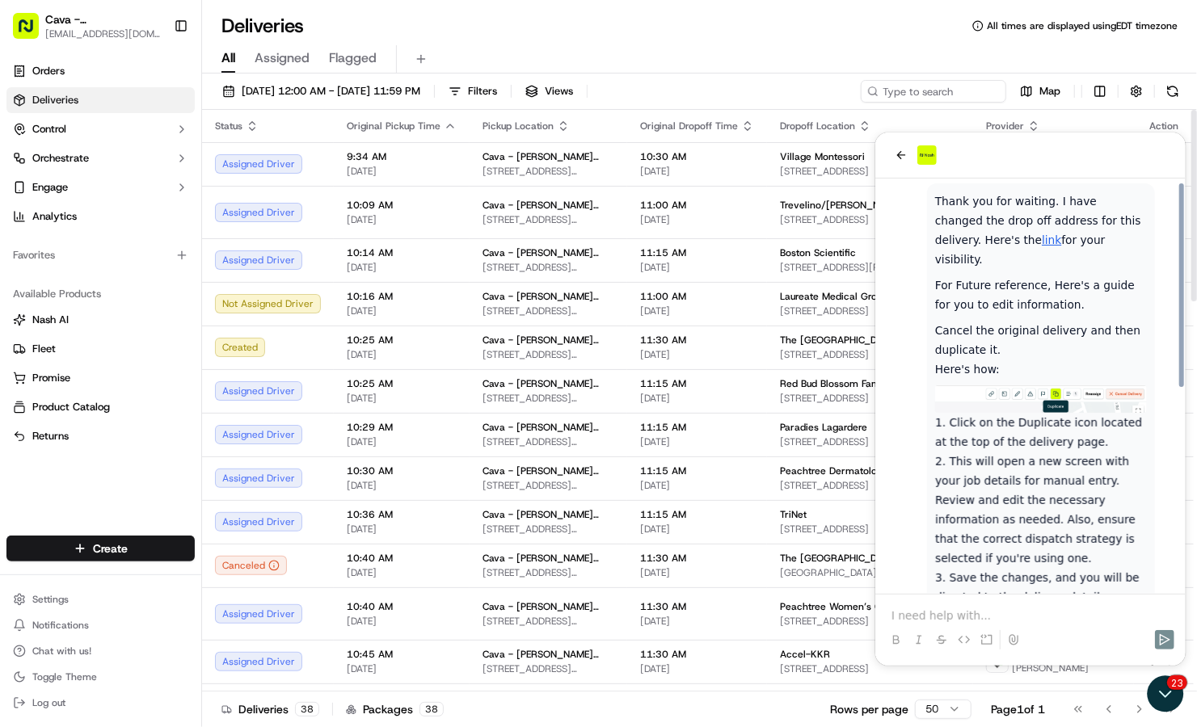
click at [925, 619] on p at bounding box center [1030, 615] width 278 height 16
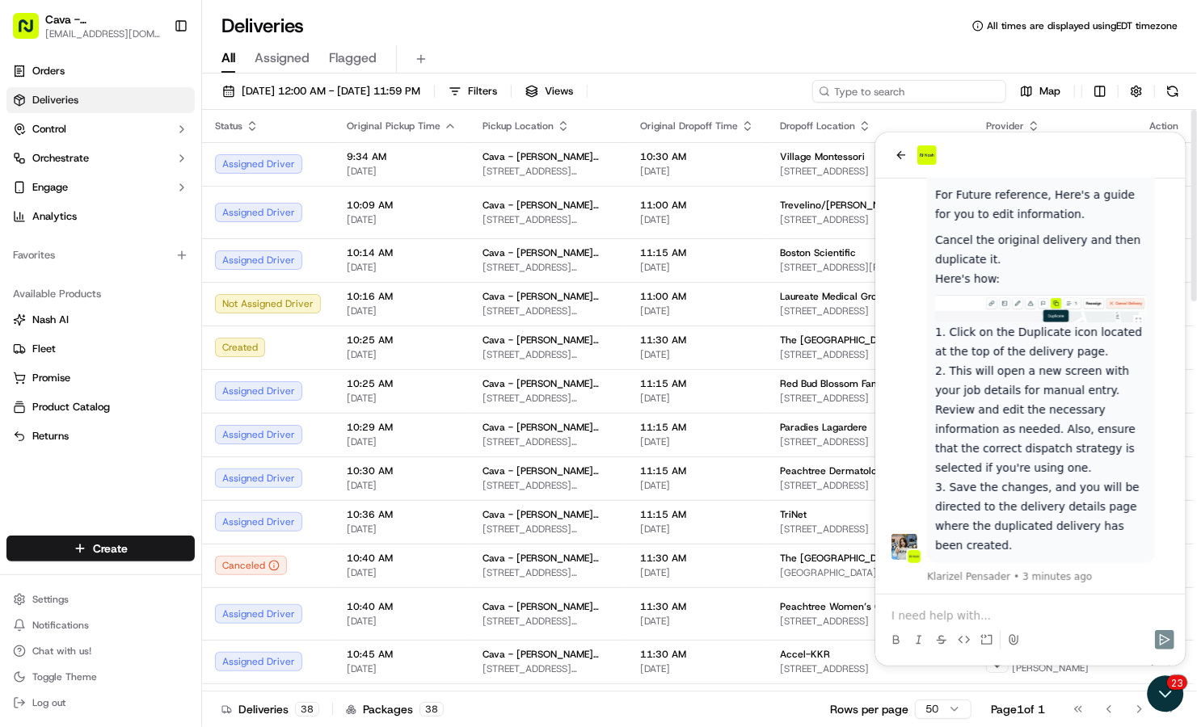
click at [921, 99] on input at bounding box center [909, 91] width 194 height 23
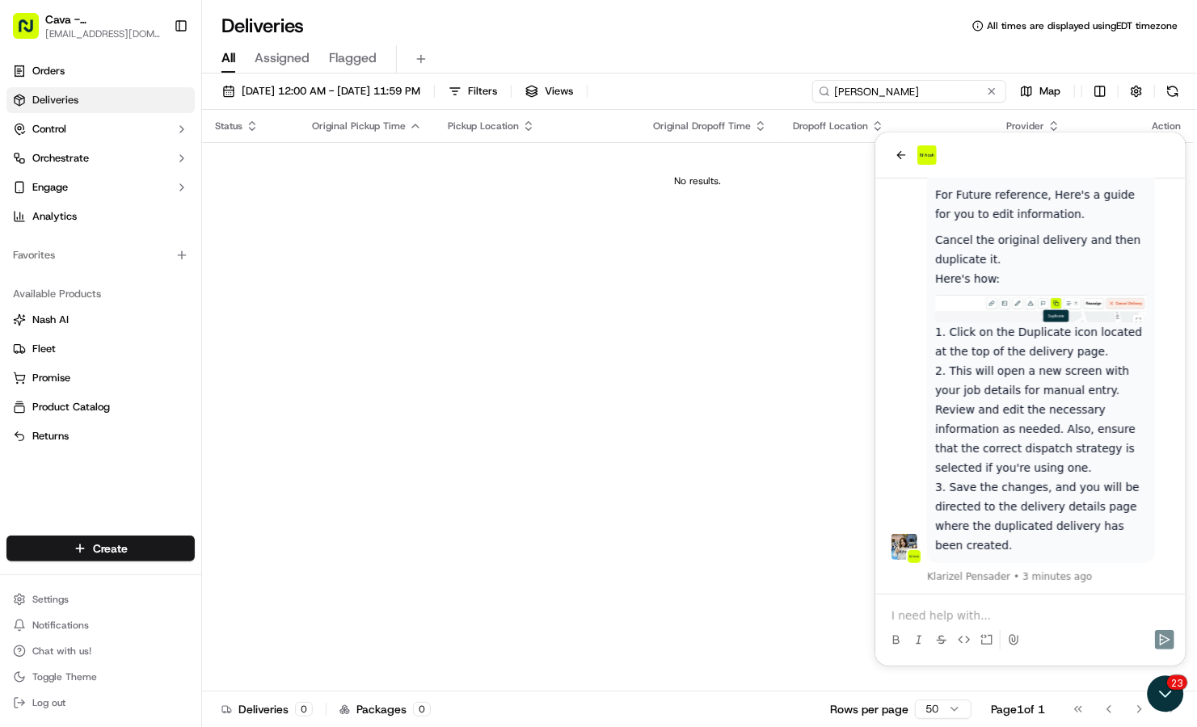
drag, startPoint x: 921, startPoint y: 99, endPoint x: 861, endPoint y: 87, distance: 61.0
click at [861, 87] on input "erica" at bounding box center [909, 91] width 194 height 23
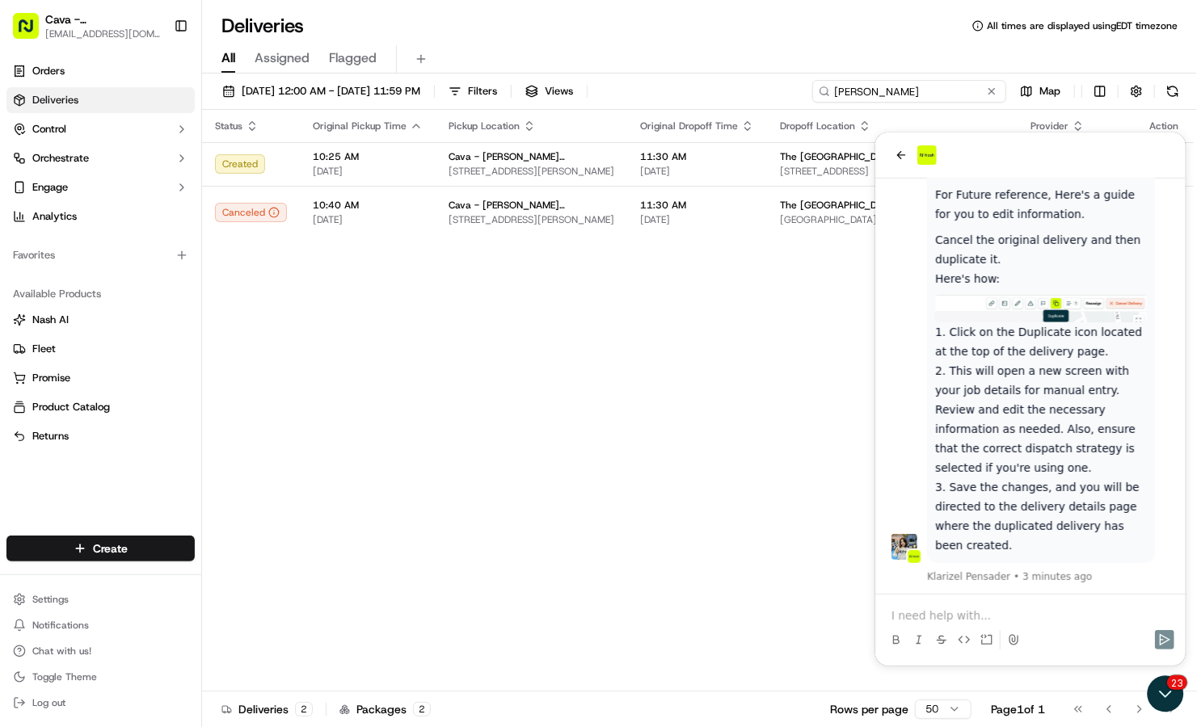
drag, startPoint x: 905, startPoint y: 89, endPoint x: 739, endPoint y: 104, distance: 166.4
click at [739, 104] on div "09/17/2025 12:00 AM - 09/17/2025 11:59 PM Filters Views ericka Map" at bounding box center [699, 95] width 995 height 30
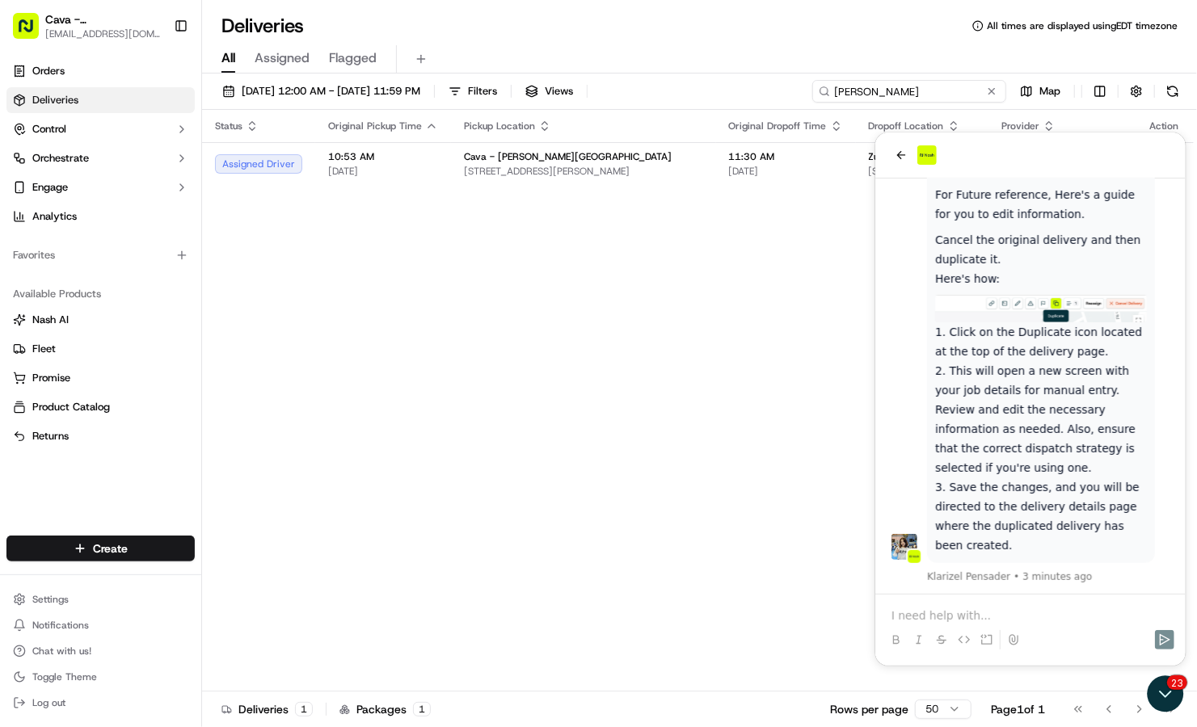
drag, startPoint x: 895, startPoint y: 97, endPoint x: 794, endPoint y: 74, distance: 104.3
click at [794, 74] on div "09/17/2025 12:00 AM - 09/17/2025 11:59 PM Filters Views calise Map Status Origi…" at bounding box center [699, 402] width 995 height 657
type input "ingram"
click at [908, 156] on button "back" at bounding box center [900, 154] width 19 height 19
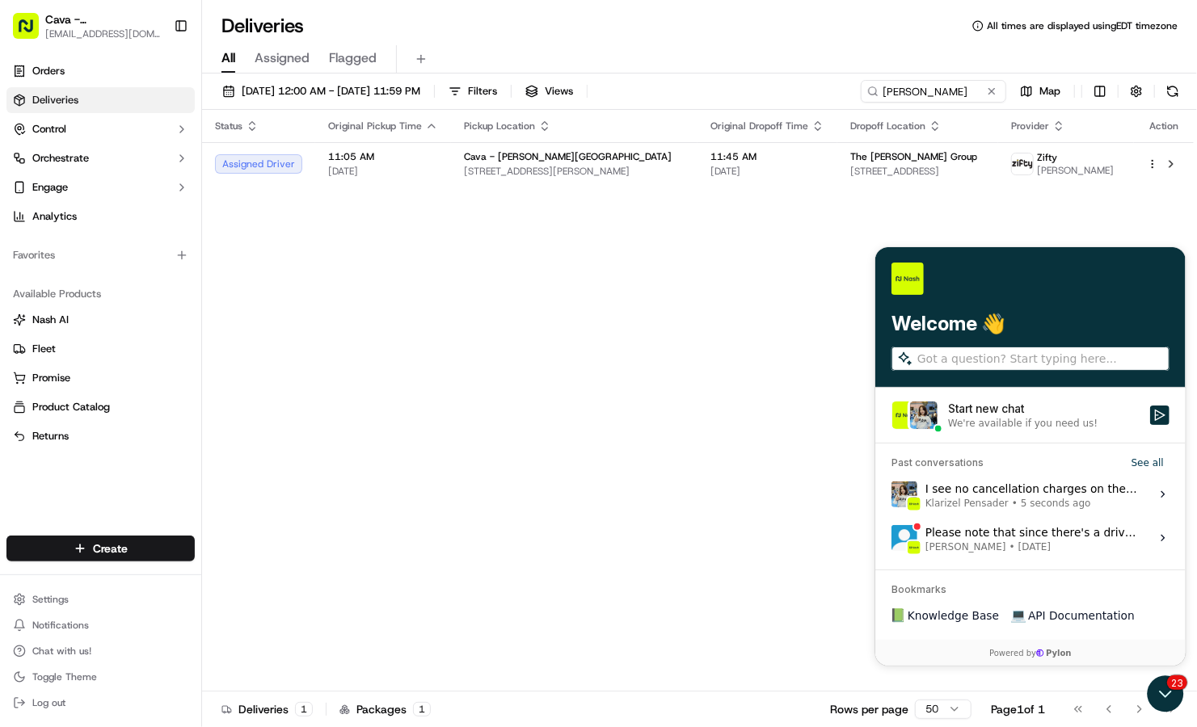
click at [1052, 545] on span "Liam S. • Sep 12" at bounding box center [1032, 546] width 215 height 13
click at [891, 538] on button "View issue" at bounding box center [890, 537] width 1 height 1
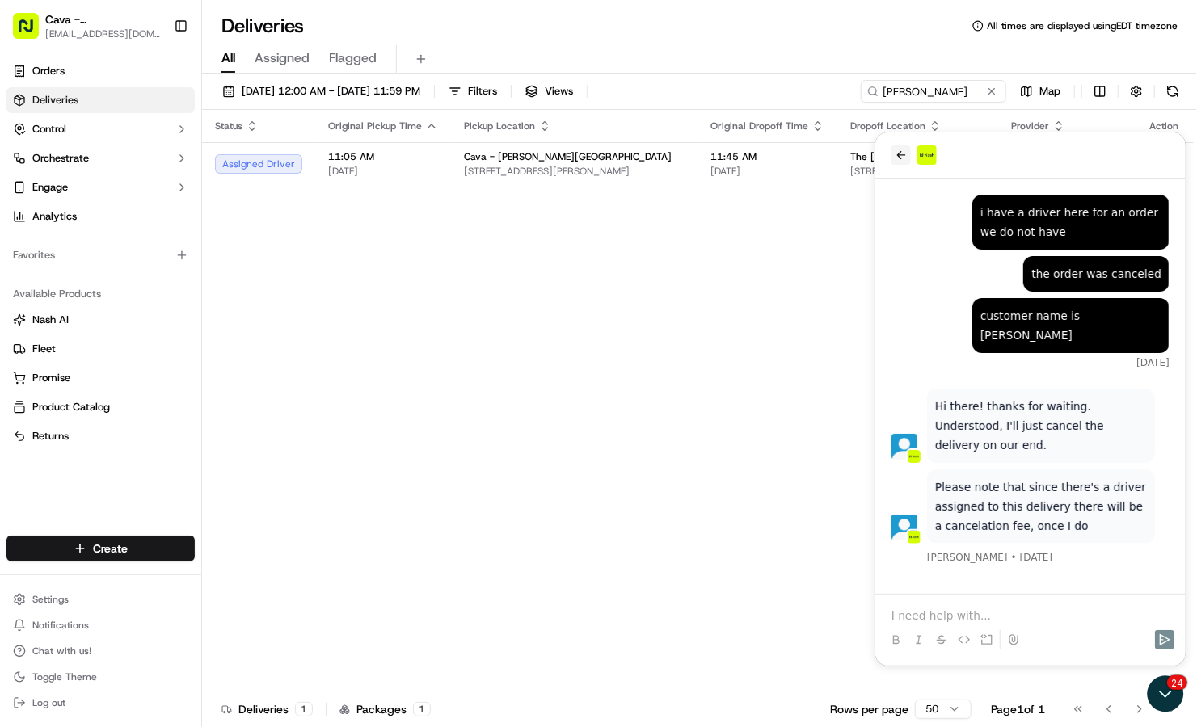
click at [894, 159] on icon "back" at bounding box center [900, 154] width 13 height 13
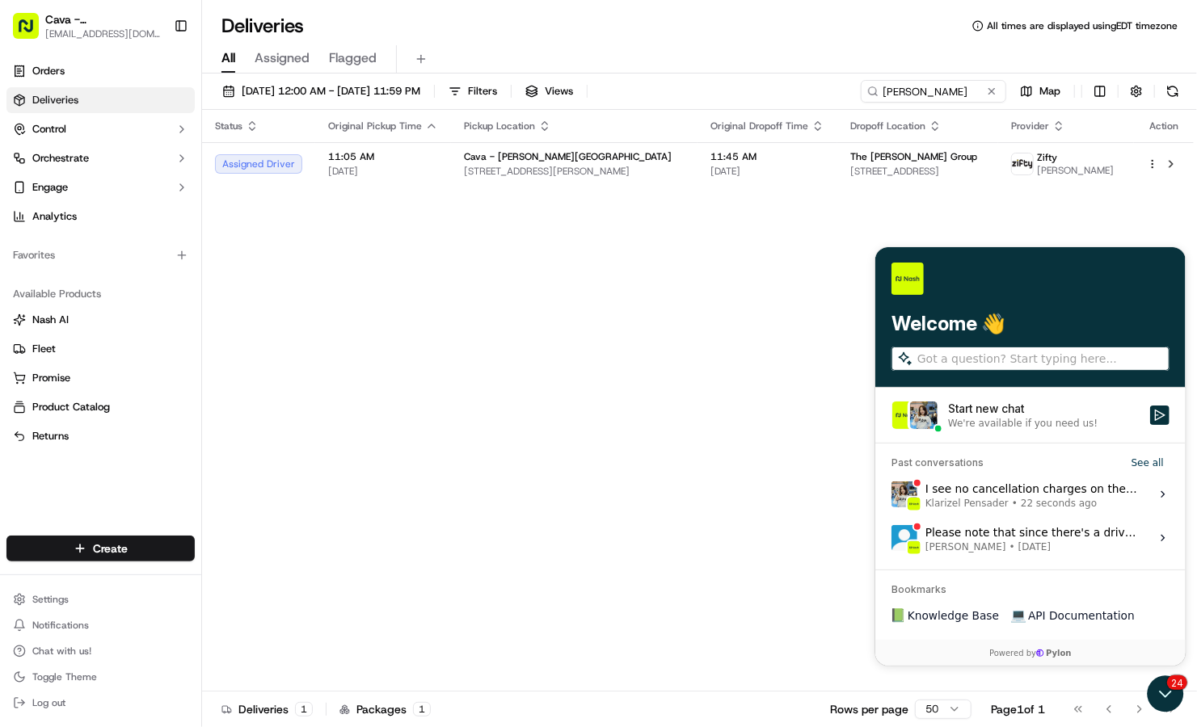
click at [956, 486] on div "I see no cancellation charges on the original job Klarizel Pensader • 22 second…" at bounding box center [1032, 493] width 215 height 31
click at [891, 494] on button "View issue" at bounding box center [890, 494] width 1 height 1
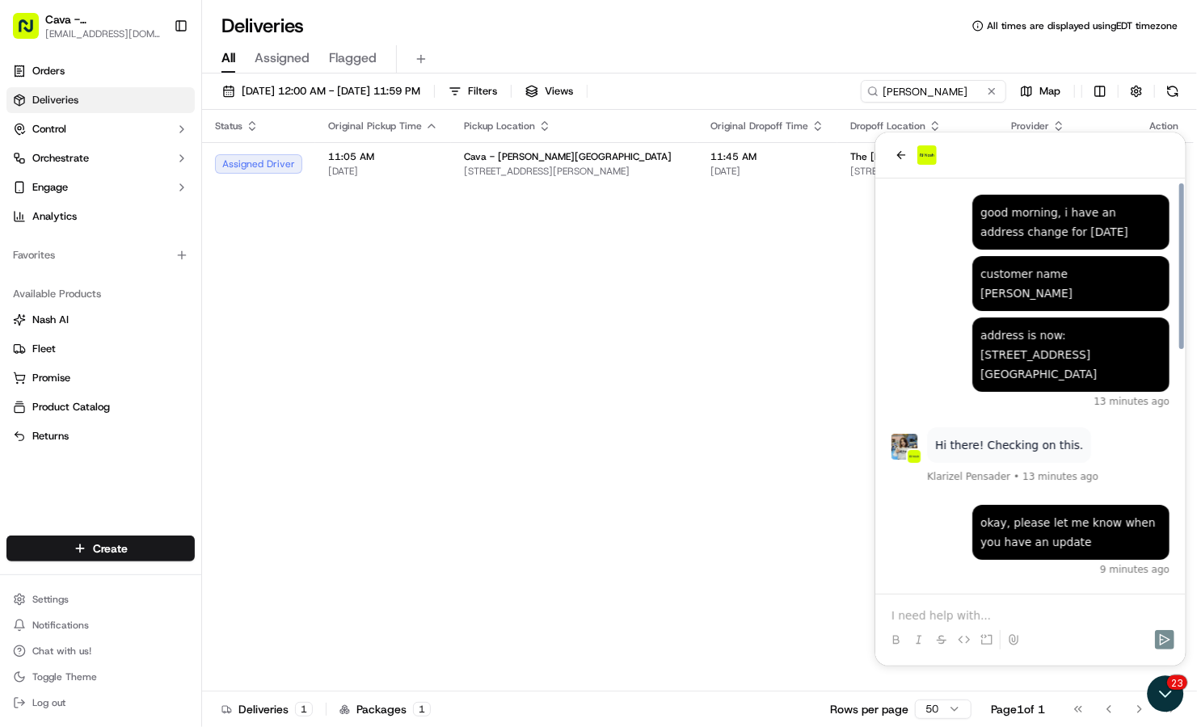
scroll to position [600, 0]
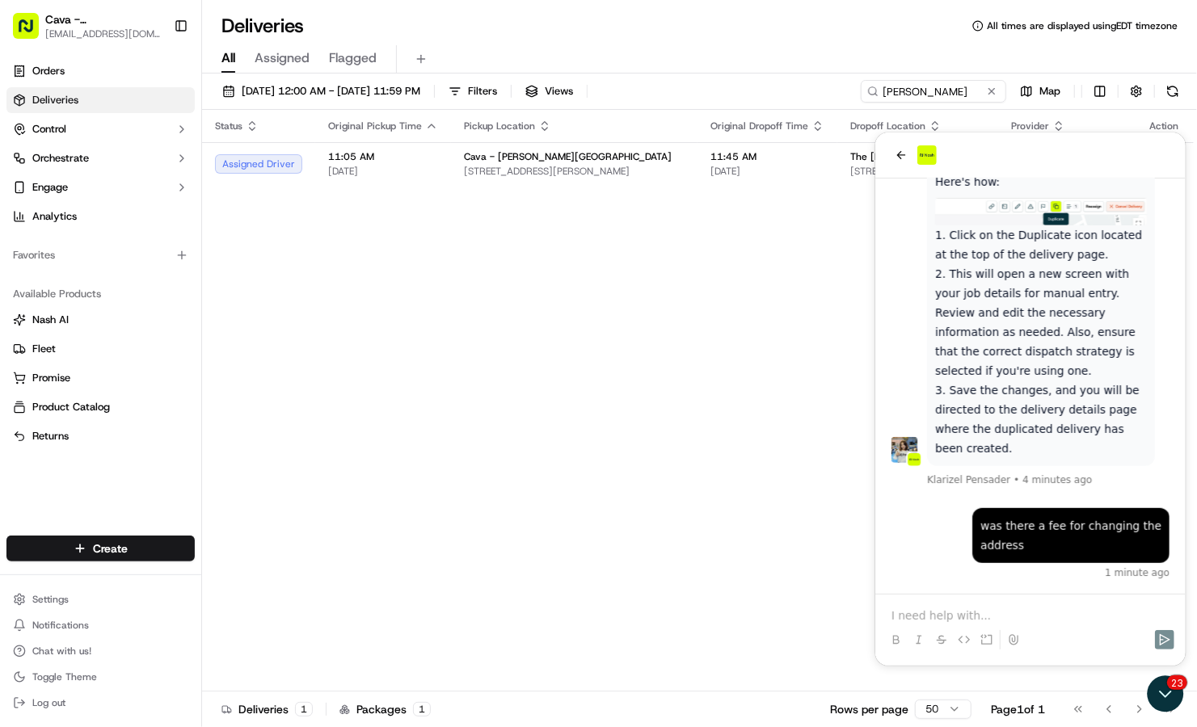
click at [982, 607] on p at bounding box center [1030, 615] width 278 height 16
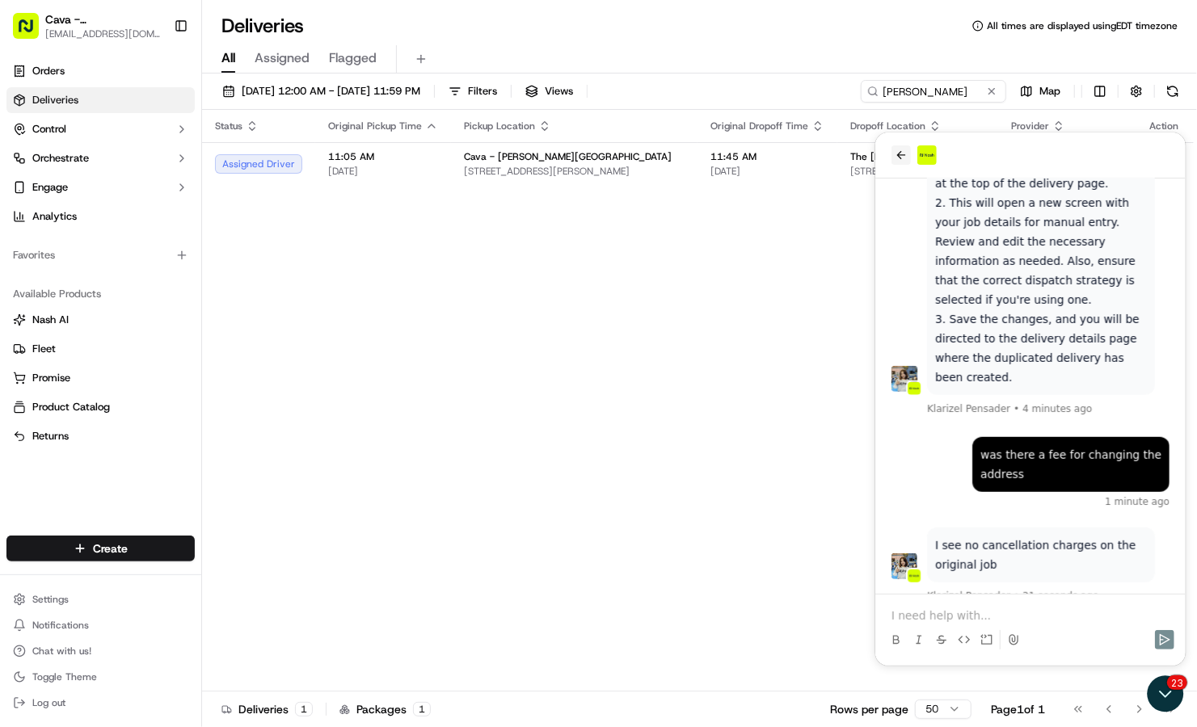
click at [896, 156] on icon "back" at bounding box center [900, 154] width 13 height 13
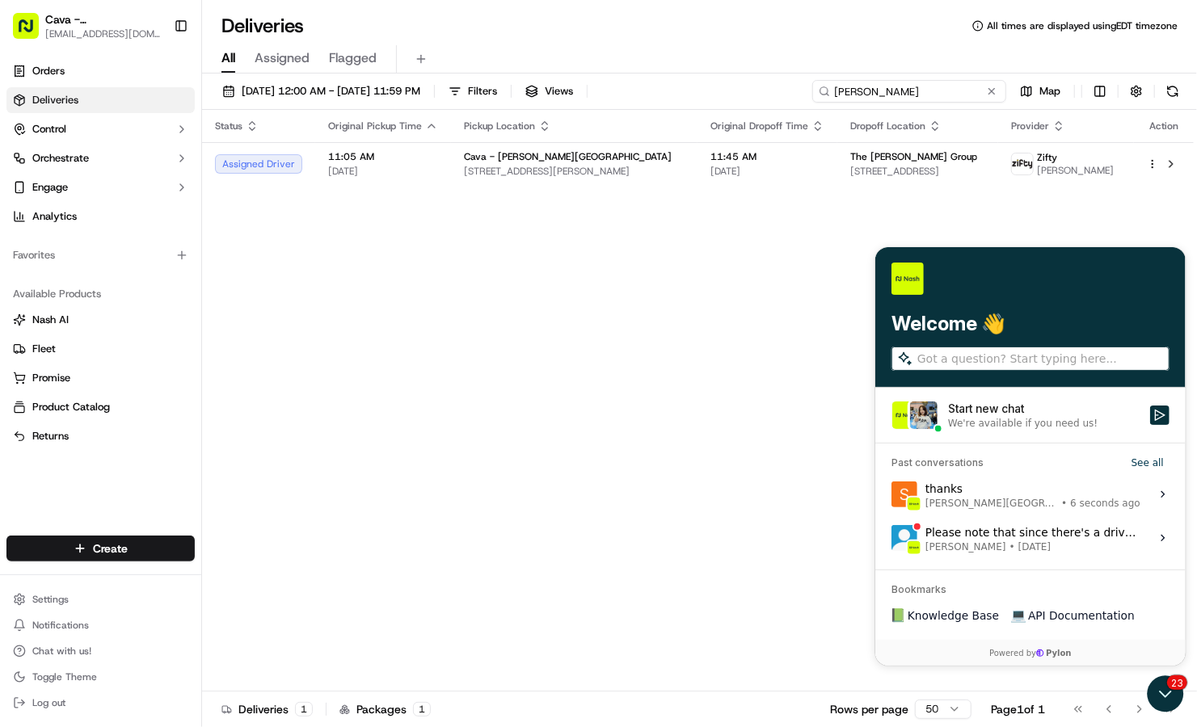
click at [919, 87] on input "ingram" at bounding box center [909, 91] width 194 height 23
click at [1168, 695] on icon "Open customer support" at bounding box center [1164, 693] width 40 height 40
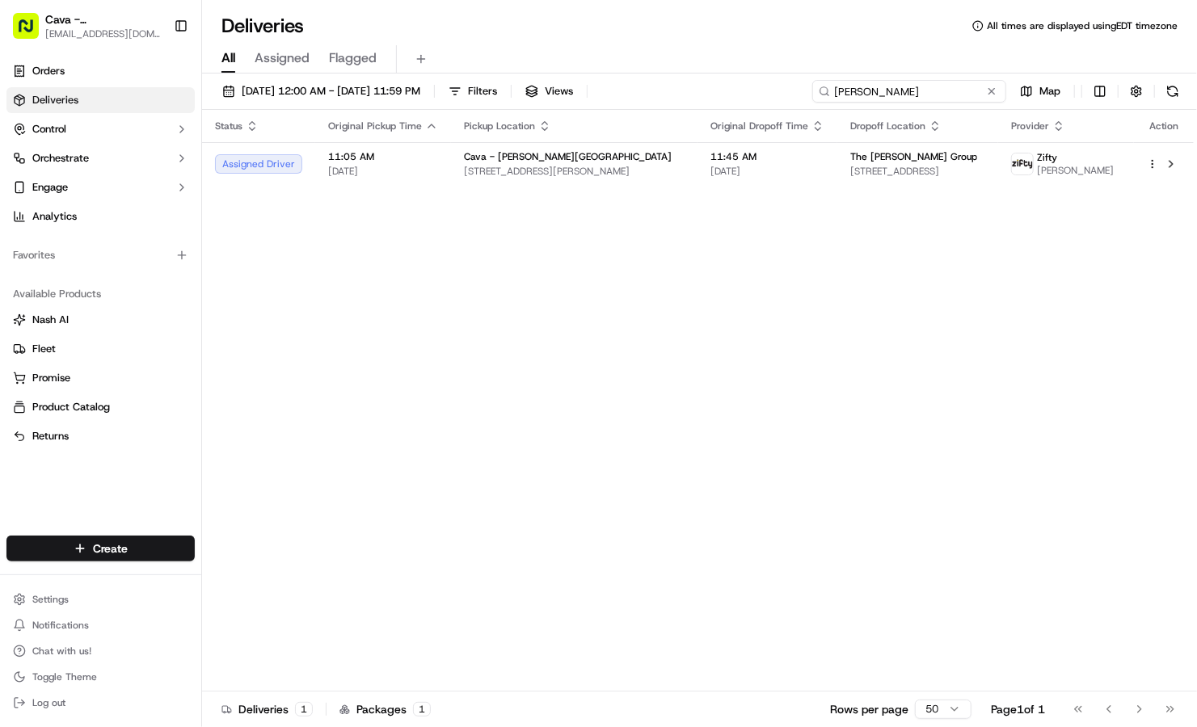
click at [931, 89] on input "ingram" at bounding box center [909, 91] width 194 height 23
type input "n"
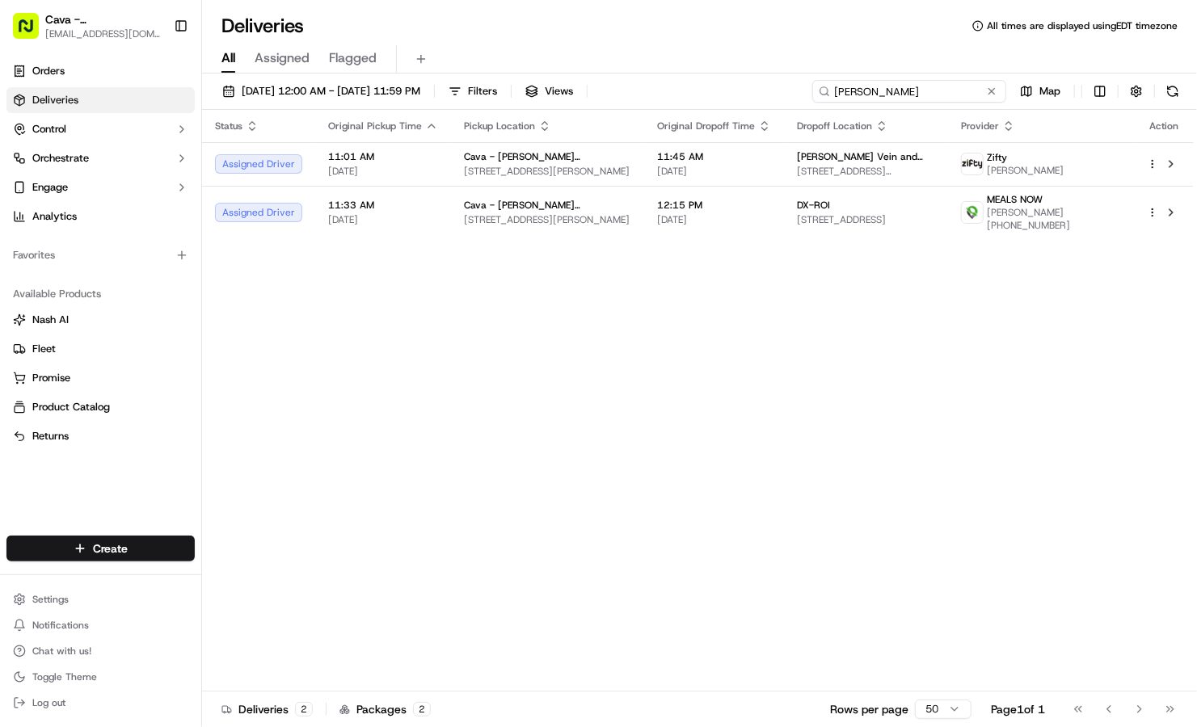
drag, startPoint x: 910, startPoint y: 89, endPoint x: 741, endPoint y: 78, distance: 169.3
click at [741, 78] on div "09/17/2025 12:00 AM - 09/17/2025 11:59 PM Filters Views anthony Map Status Orig…" at bounding box center [699, 402] width 995 height 657
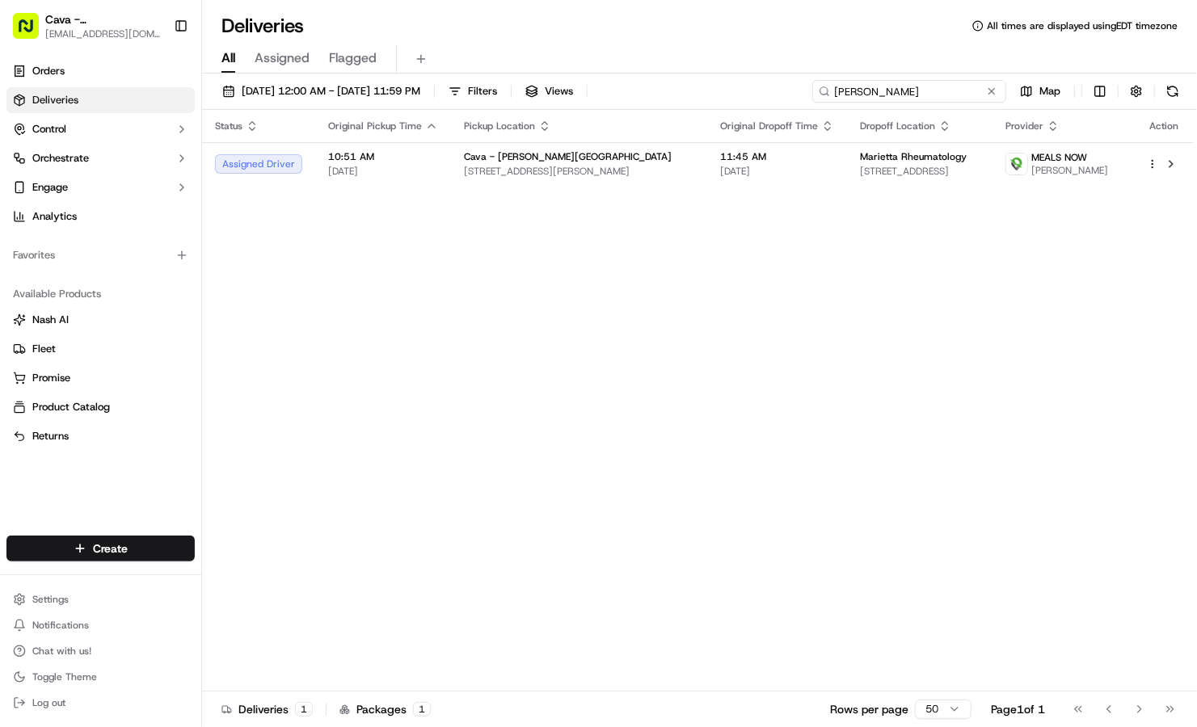
drag, startPoint x: 897, startPoint y: 95, endPoint x: 796, endPoint y: 73, distance: 103.5
click at [796, 73] on div "Deliveries All times are displayed using EDT timezone All Assigned Flagged 09/1…" at bounding box center [699, 363] width 995 height 727
drag, startPoint x: 921, startPoint y: 92, endPoint x: 746, endPoint y: 90, distance: 175.4
click at [746, 90] on div "09/17/2025 12:00 AM - 09/17/2025 11:59 PM Filters Views alicia Map" at bounding box center [699, 95] width 995 height 30
drag, startPoint x: 892, startPoint y: 95, endPoint x: 728, endPoint y: 85, distance: 164.3
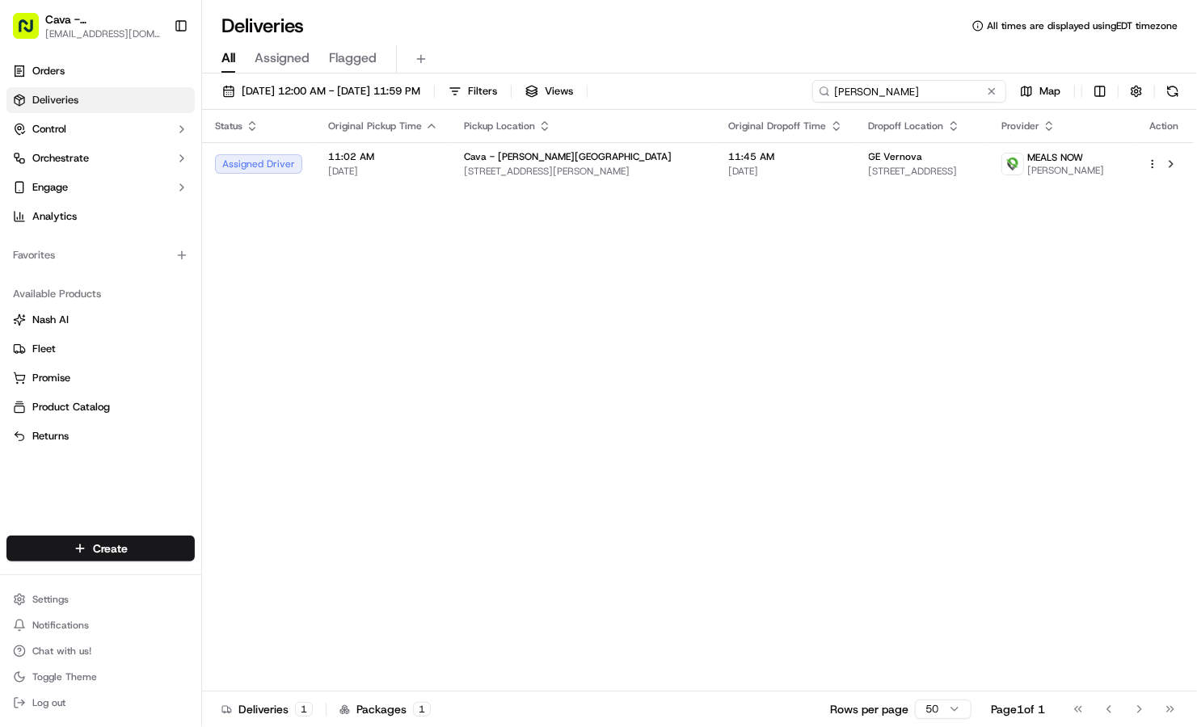
click at [728, 85] on div "09/17/2025 12:00 AM - 09/17/2025 11:59 PM Filters Views dana Map" at bounding box center [699, 95] width 995 height 30
drag, startPoint x: 906, startPoint y: 81, endPoint x: 784, endPoint y: 84, distance: 122.1
click at [784, 84] on div "09/17/2025 12:00 AM - 09/17/2025 11:59 PM Filters Views tiffany Map" at bounding box center [699, 95] width 995 height 30
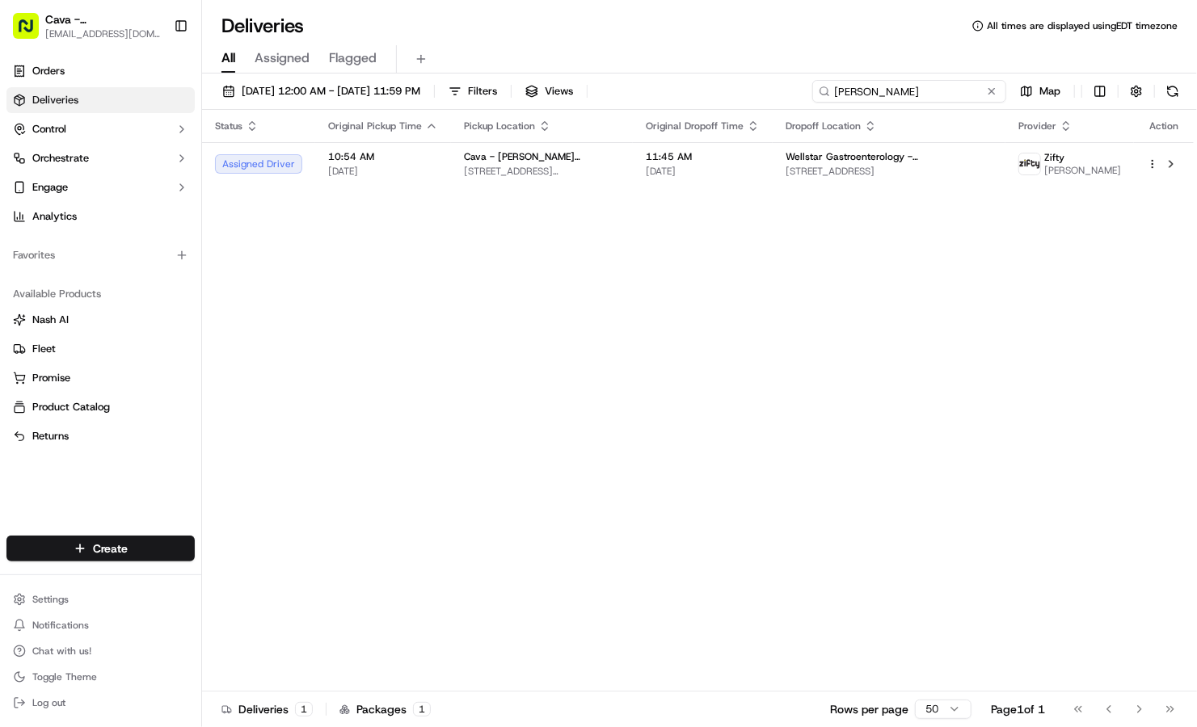
drag, startPoint x: 873, startPoint y: 97, endPoint x: 747, endPoint y: 89, distance: 126.3
click at [747, 89] on div "09/17/2025 12:00 AM - 09/17/2025 11:59 PM Filters Views jodi Map" at bounding box center [699, 95] width 995 height 30
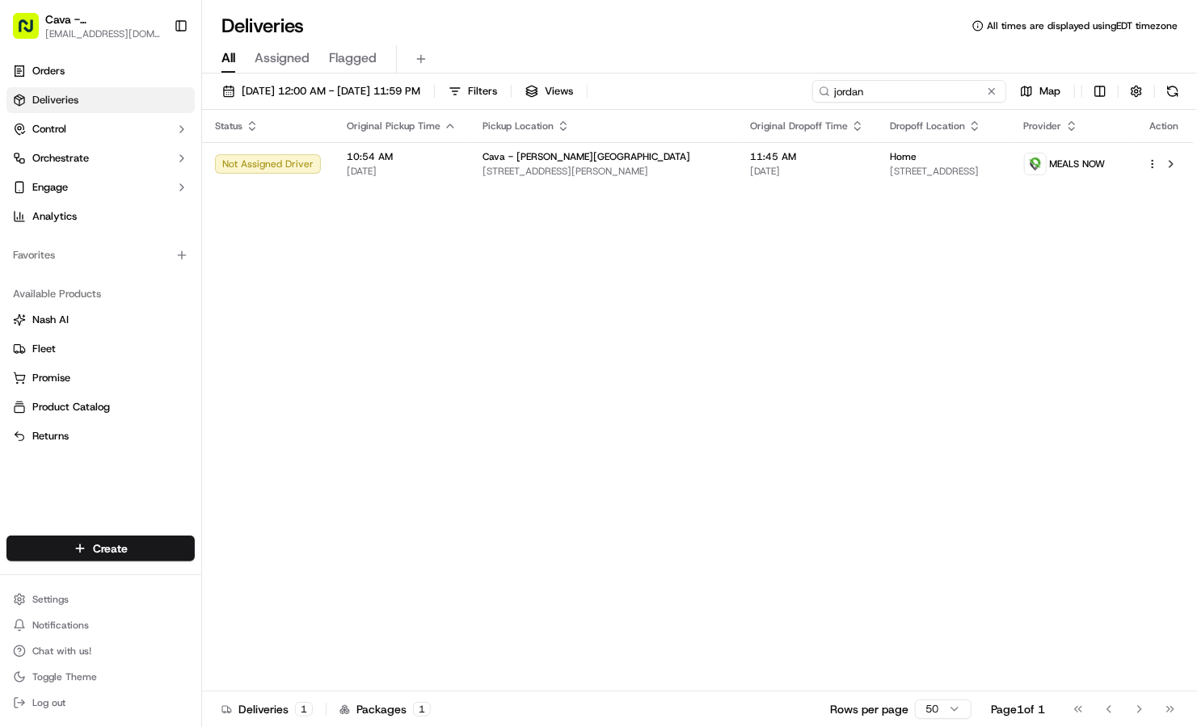
drag, startPoint x: 933, startPoint y: 93, endPoint x: 763, endPoint y: 87, distance: 170.6
click at [763, 87] on div "09/17/2025 12:00 AM - 09/17/2025 11:59 PM Filters Views jordan Map" at bounding box center [699, 95] width 995 height 30
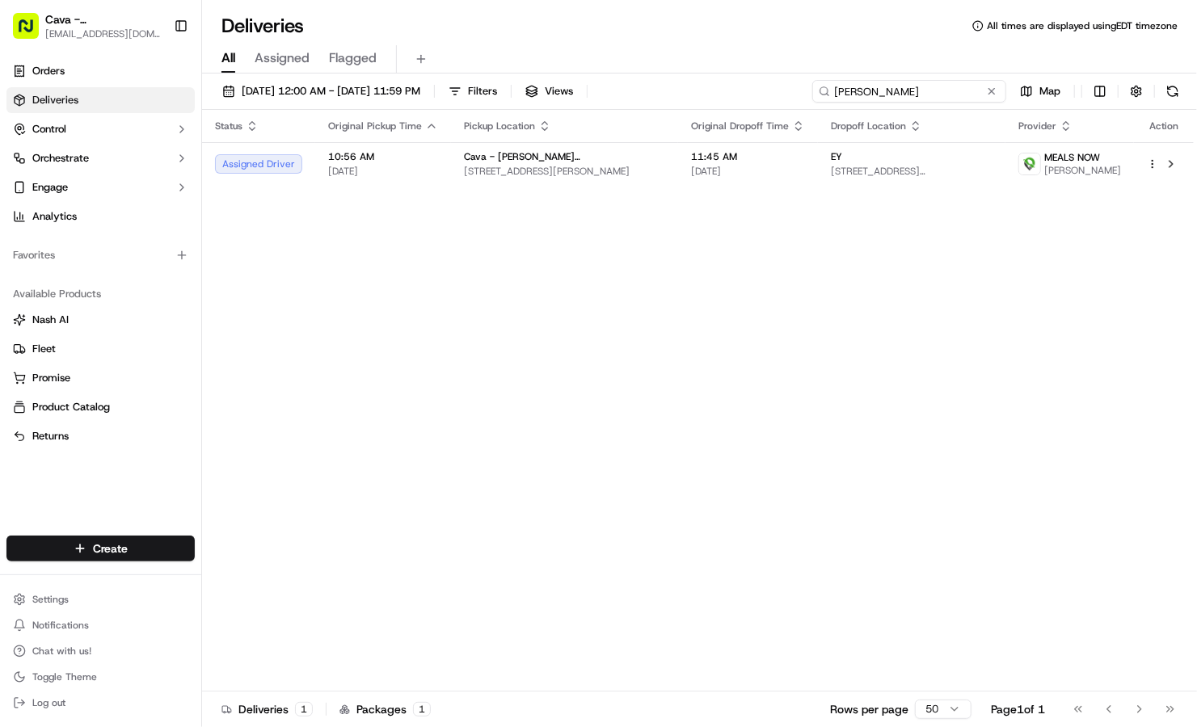
drag, startPoint x: 874, startPoint y: 91, endPoint x: 775, endPoint y: 101, distance: 99.2
click at [775, 101] on div "09/17/2025 12:00 AM - 09/17/2025 11:59 PM Filters Views darrell Map" at bounding box center [699, 95] width 995 height 30
drag, startPoint x: 903, startPoint y: 101, endPoint x: 766, endPoint y: 67, distance: 140.7
click at [766, 67] on div "Deliveries All times are displayed using EDT timezone All Assigned Flagged 09/1…" at bounding box center [699, 363] width 995 height 727
type input "o"
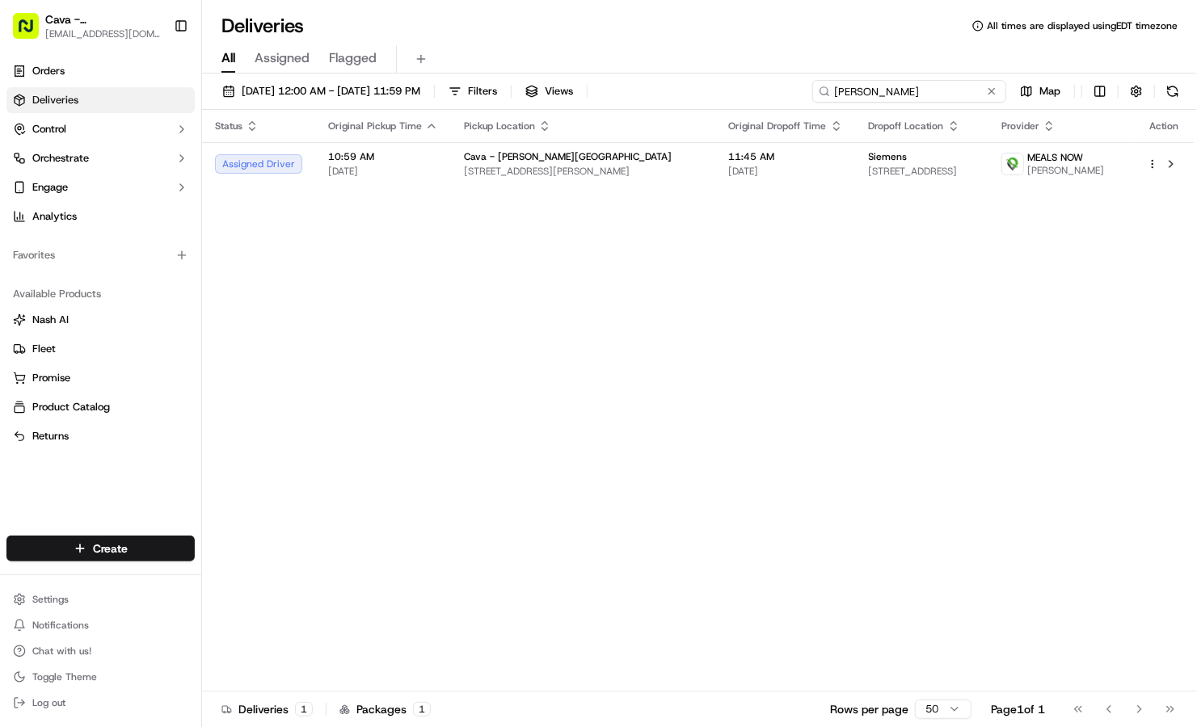
drag, startPoint x: 891, startPoint y: 90, endPoint x: 746, endPoint y: 88, distance: 144.7
click at [746, 88] on div "09/17/2025 12:00 AM - 09/17/2025 11:59 PM Filters Views paula Map" at bounding box center [699, 95] width 995 height 30
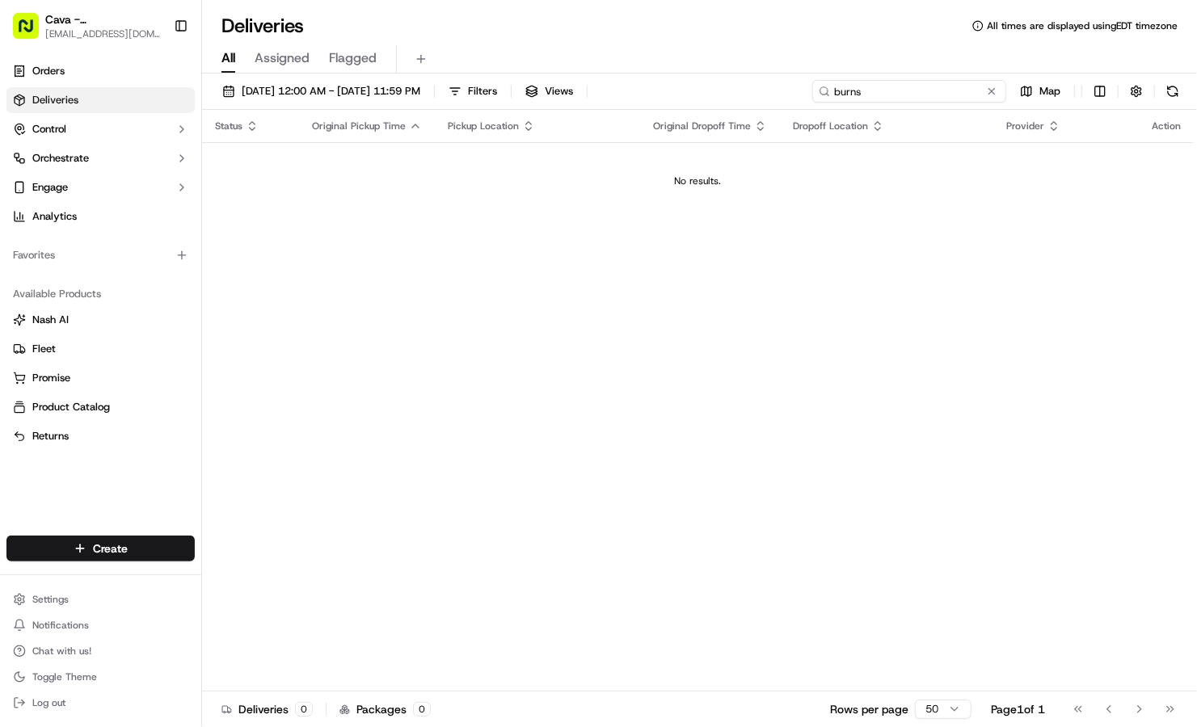
drag, startPoint x: 870, startPoint y: 92, endPoint x: 664, endPoint y: 74, distance: 207.7
click at [664, 74] on div "09/17/2025 12:00 AM - 09/17/2025 11:59 PM Filters Views burns Map Status Origin…" at bounding box center [699, 402] width 995 height 657
type input "r"
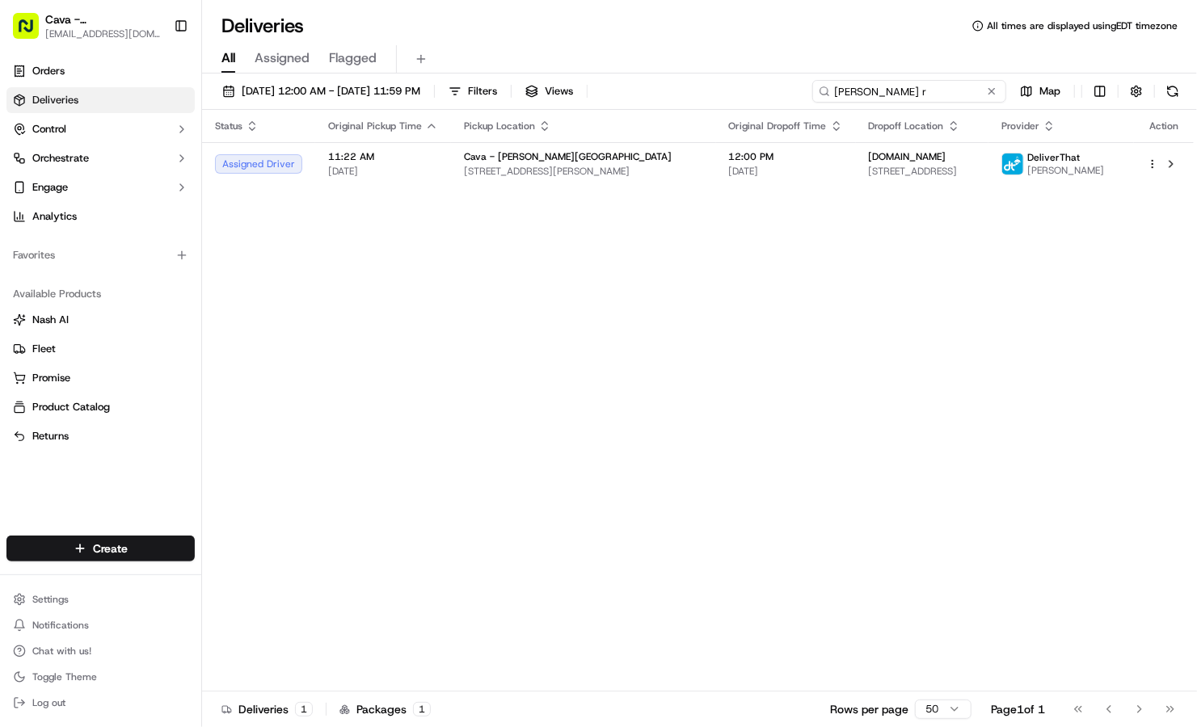
drag, startPoint x: 878, startPoint y: 93, endPoint x: 769, endPoint y: 82, distance: 110.4
click at [769, 82] on div "09/17/2025 12:00 AM - 09/17/2025 11:59 PM Filters Views dan r Map" at bounding box center [699, 95] width 995 height 30
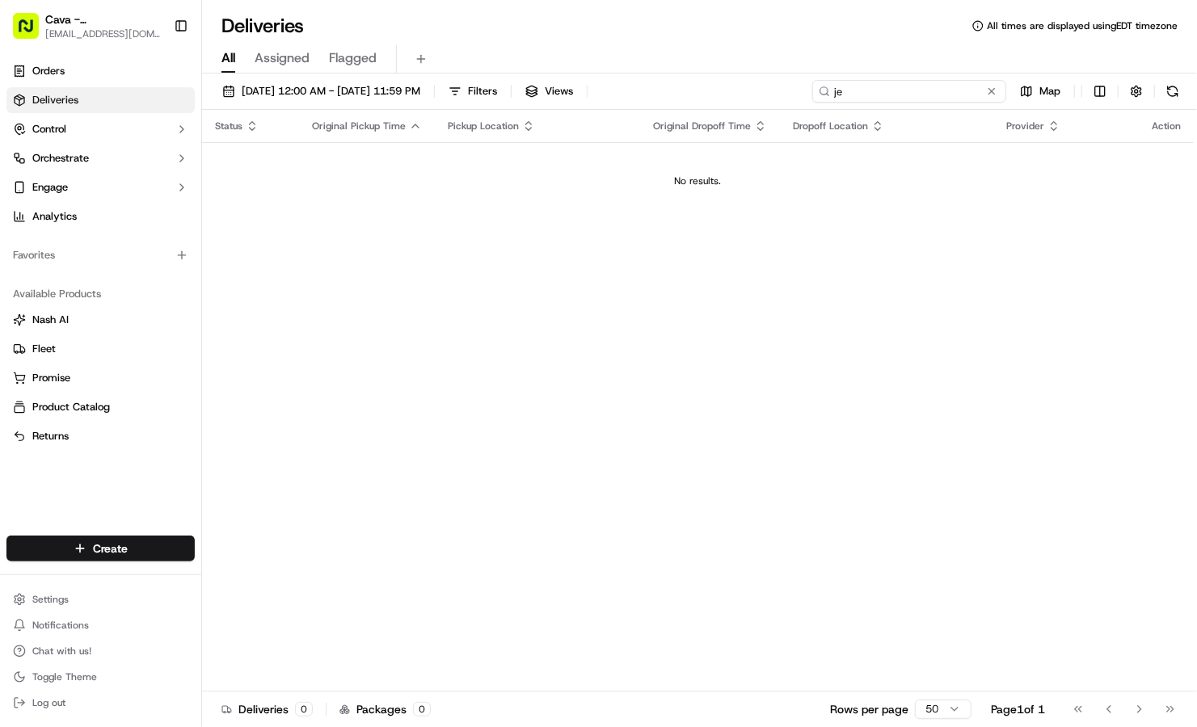
type input "j"
type input "b"
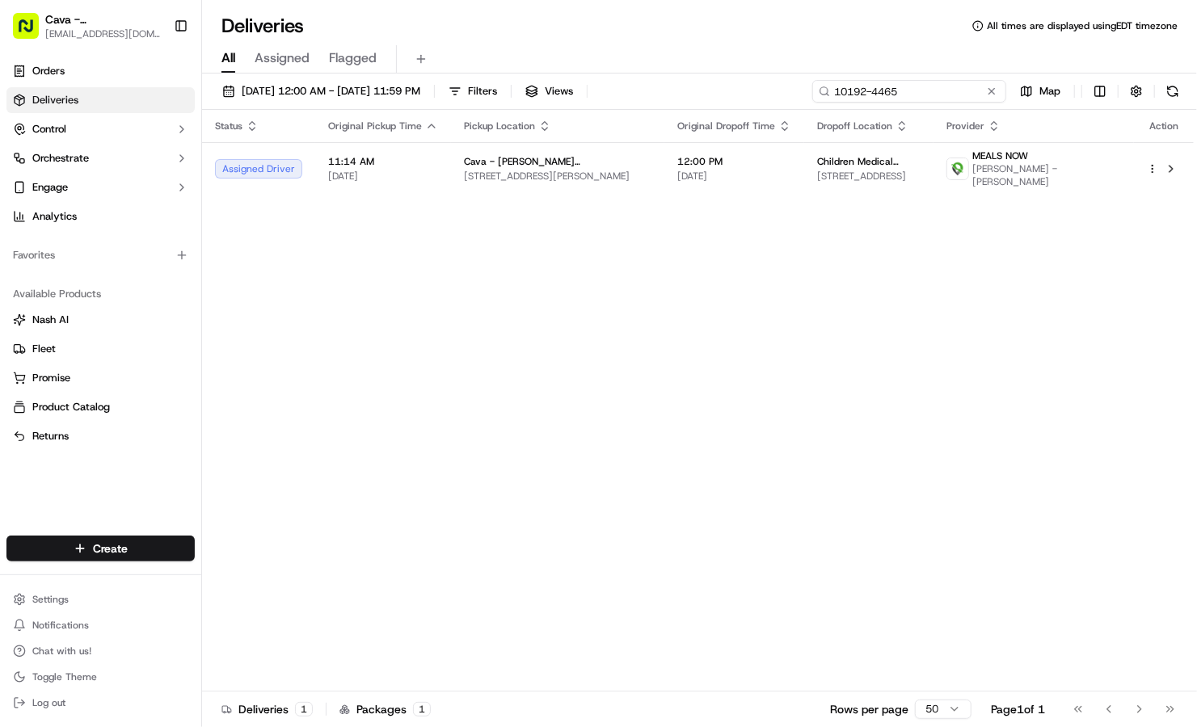
drag, startPoint x: 956, startPoint y: 92, endPoint x: 738, endPoint y: 86, distance: 218.3
click at [738, 86] on div "09/17/2025 12:00 AM - 09/17/2025 11:59 PM Filters Views 10192-4465 Map" at bounding box center [699, 95] width 995 height 30
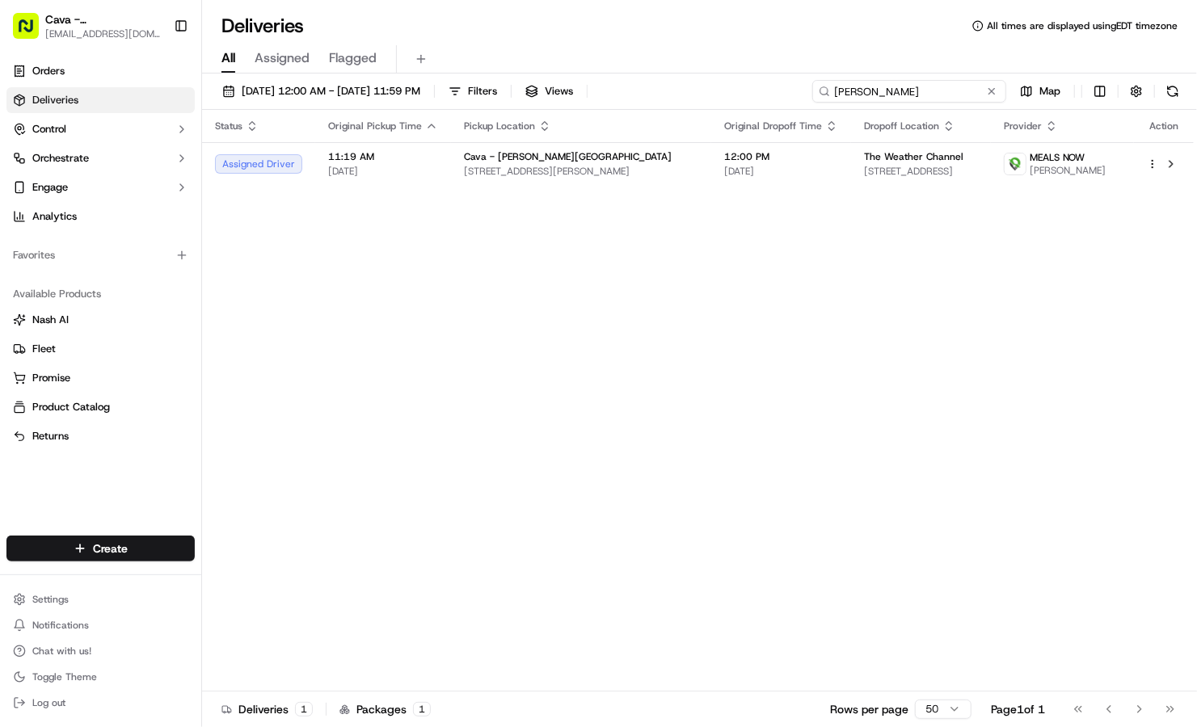
drag, startPoint x: 902, startPoint y: 94, endPoint x: 754, endPoint y: 106, distance: 148.4
click at [754, 106] on div "09/17/2025 12:00 AM - 09/17/2025 11:59 PM Filters Views dorren Map" at bounding box center [699, 95] width 995 height 30
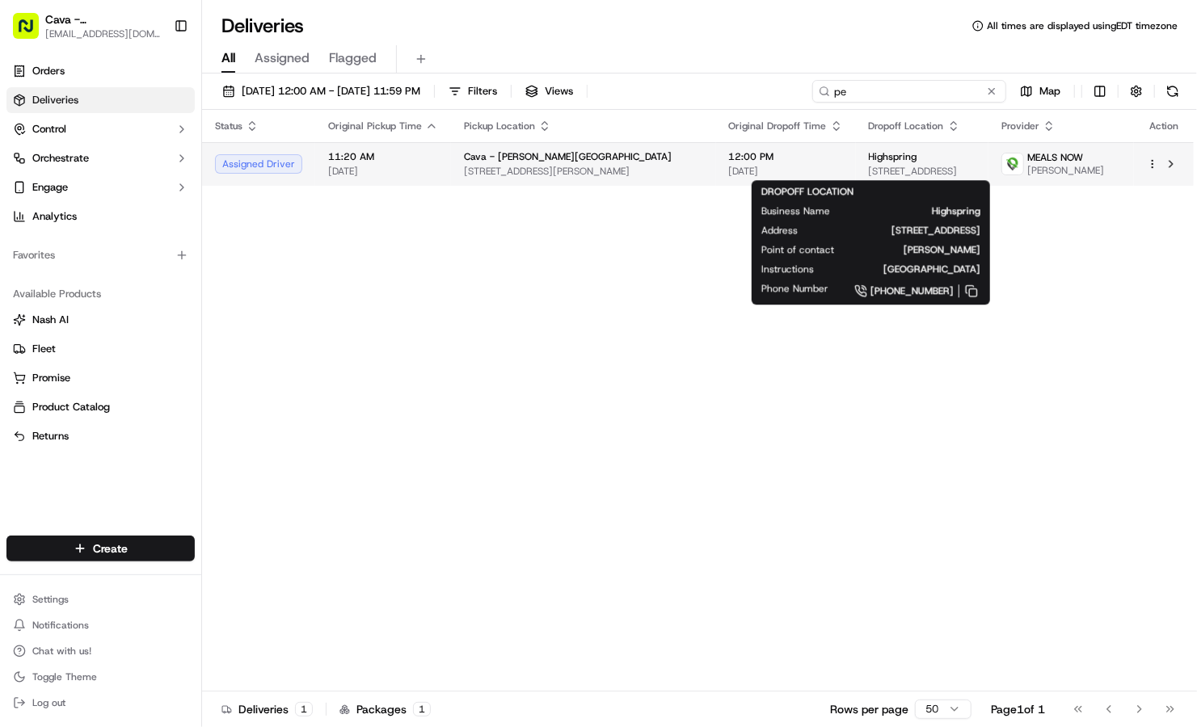
type input "p"
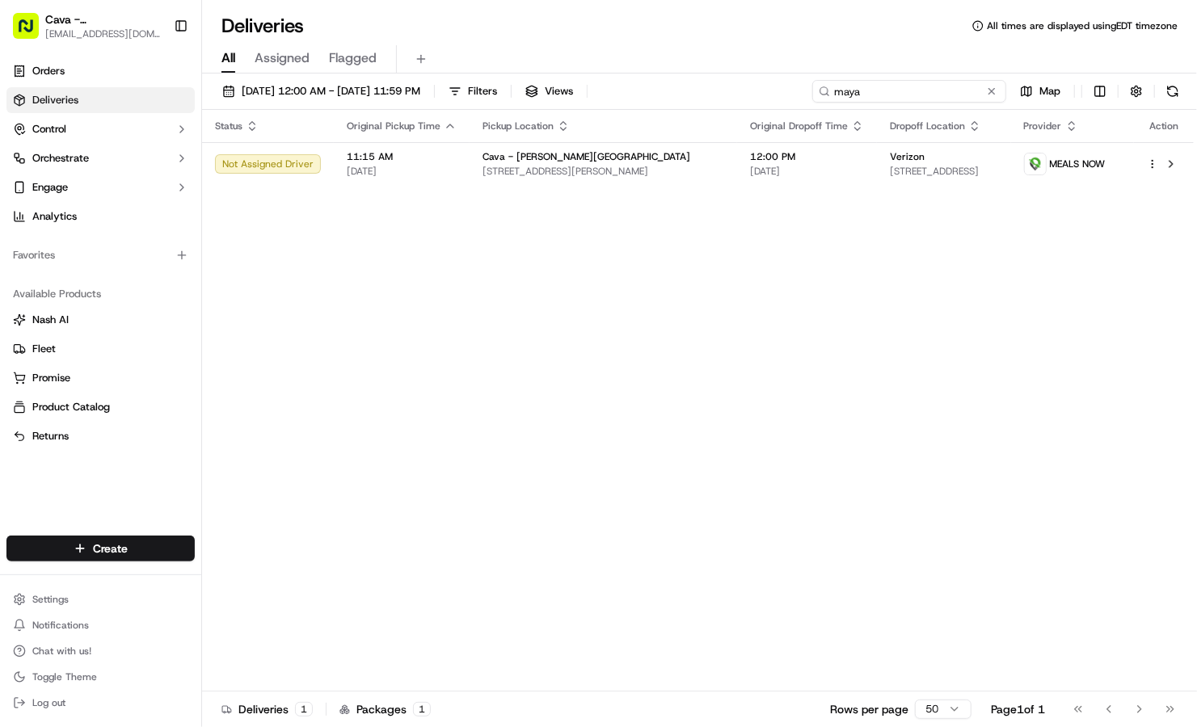
drag, startPoint x: 912, startPoint y: 82, endPoint x: 757, endPoint y: 84, distance: 155.2
click at [757, 84] on div "09/17/2025 12:00 AM - 09/17/2025 11:59 PM Filters Views maya Map" at bounding box center [699, 95] width 995 height 30
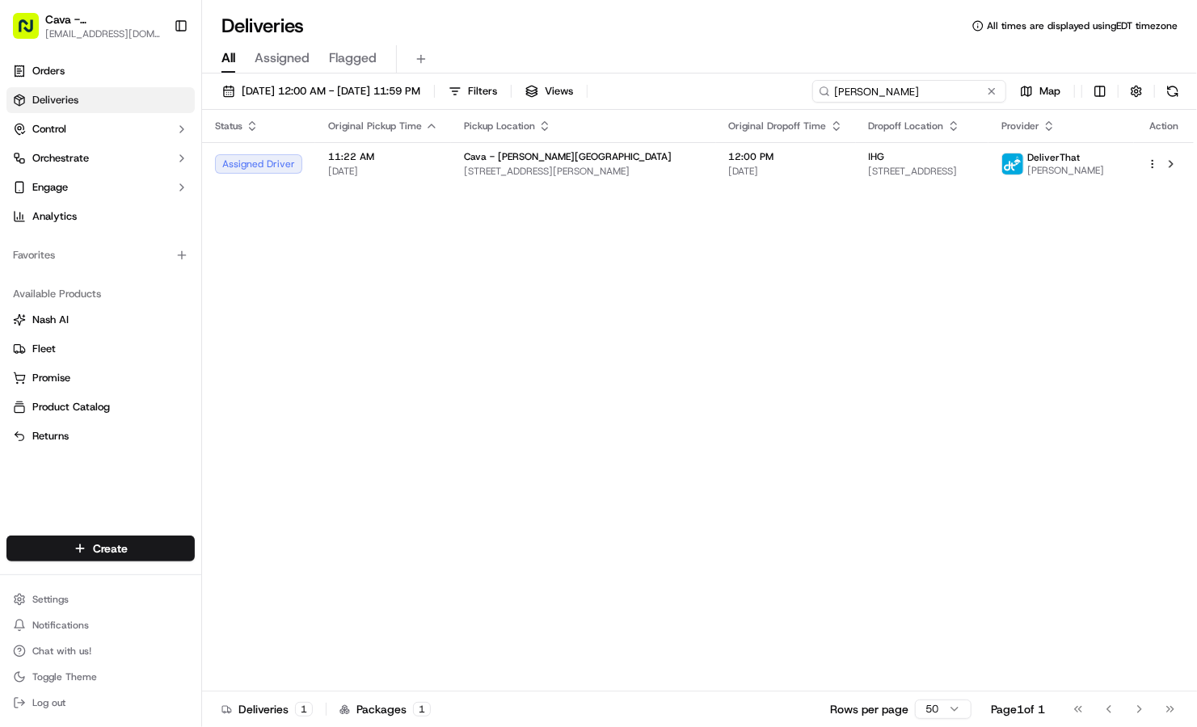
drag, startPoint x: 871, startPoint y: 92, endPoint x: 736, endPoint y: 71, distance: 136.6
click at [736, 71] on div "Deliveries All times are displayed using EDT timezone All Assigned Flagged 09/1…" at bounding box center [699, 363] width 995 height 727
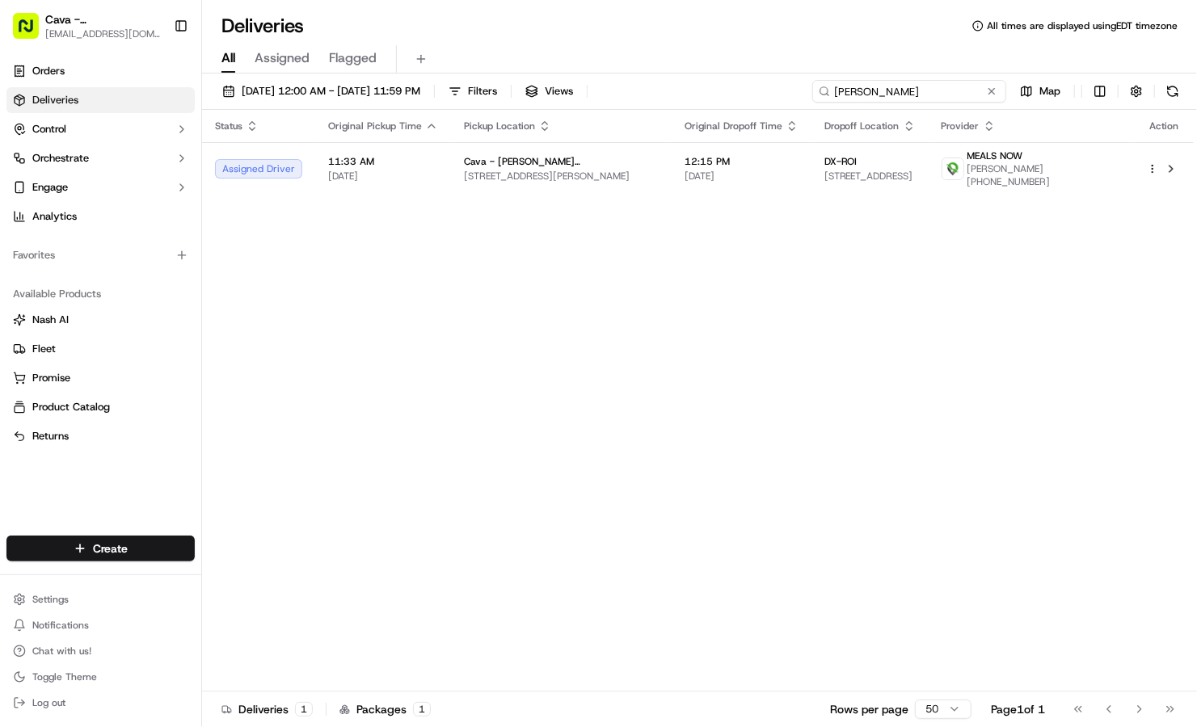
drag, startPoint x: 925, startPoint y: 89, endPoint x: 760, endPoint y: 83, distance: 164.2
click at [760, 83] on div "09/17/2025 12:00 AM - 09/17/2025 11:59 PM Filters Views stoklosa Map" at bounding box center [699, 95] width 995 height 30
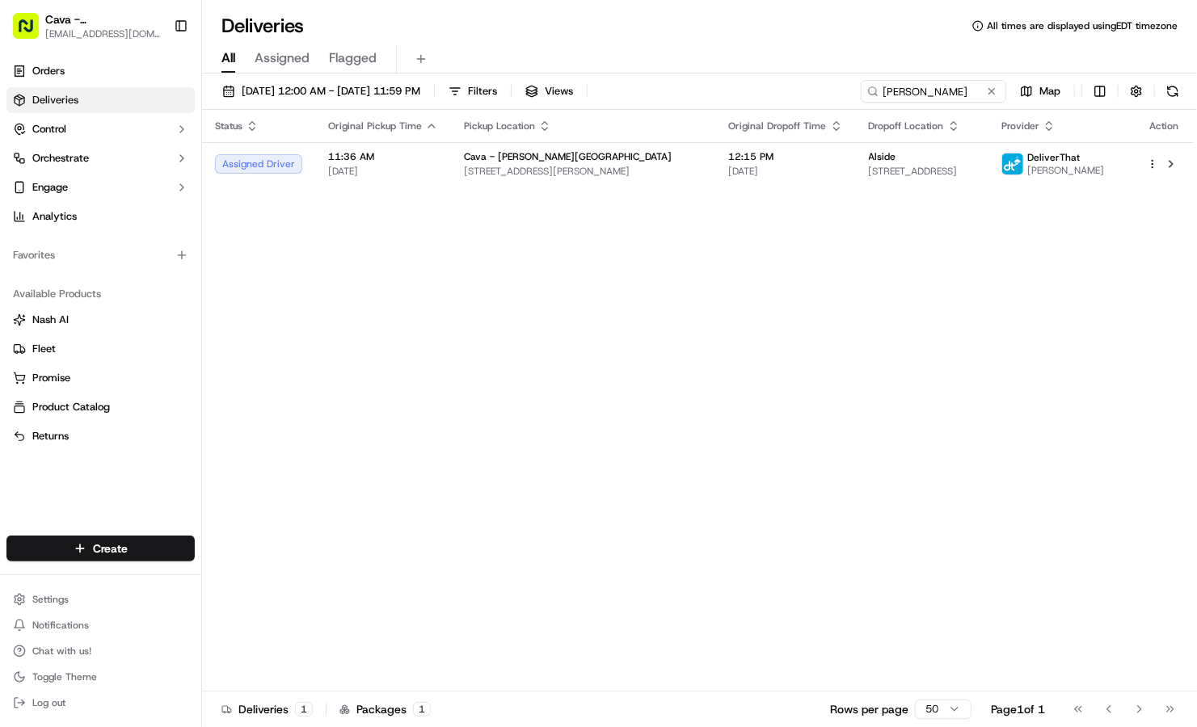
click at [948, 78] on div "09/17/2025 12:00 AM - 09/17/2025 11:59 PM Filters Views sarah Map Status Origin…" at bounding box center [699, 402] width 995 height 657
drag, startPoint x: 945, startPoint y: 84, endPoint x: 767, endPoint y: 91, distance: 177.9
click at [767, 91] on div "09/17/2025 12:00 AM - 09/17/2025 11:59 PM Filters Views sarah Map" at bounding box center [699, 95] width 995 height 30
click at [900, 105] on div "09/17/2025 12:00 AM - 09/17/2025 11:59 PM Filters Views ellen Map" at bounding box center [699, 95] width 995 height 30
drag, startPoint x: 911, startPoint y: 92, endPoint x: 811, endPoint y: 85, distance: 100.5
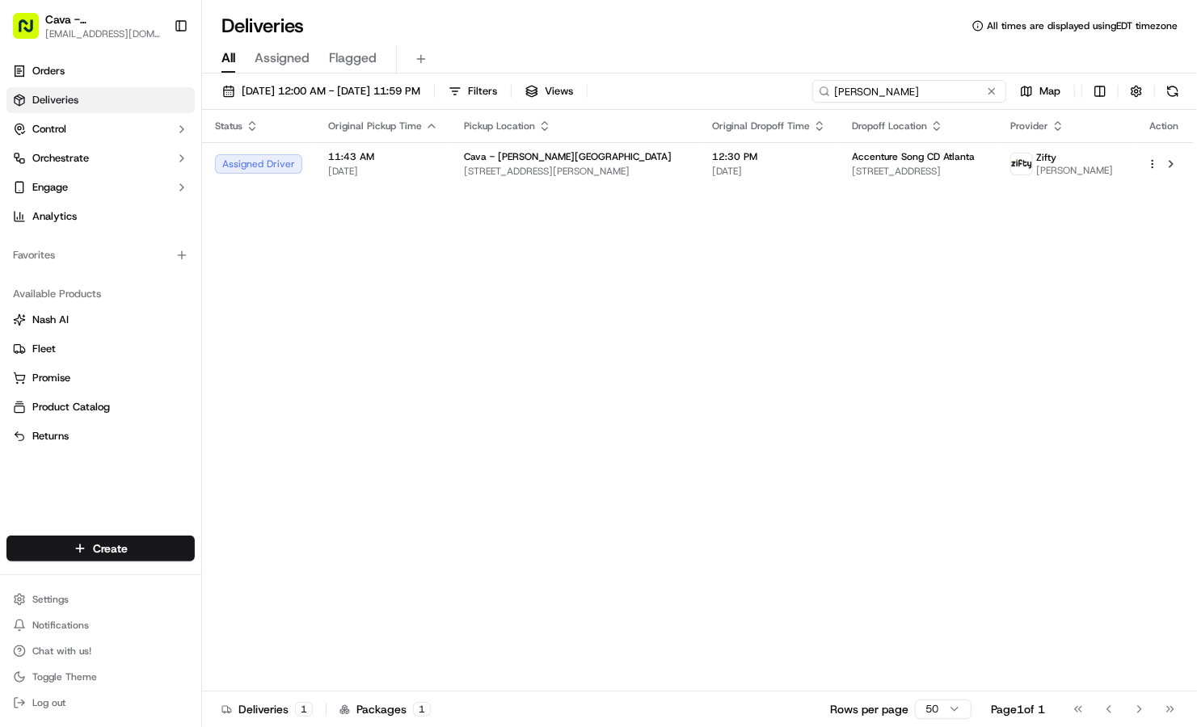
click at [811, 85] on div "09/17/2025 12:00 AM - 09/17/2025 11:59 PM Filters Views ellen Map" at bounding box center [699, 95] width 995 height 30
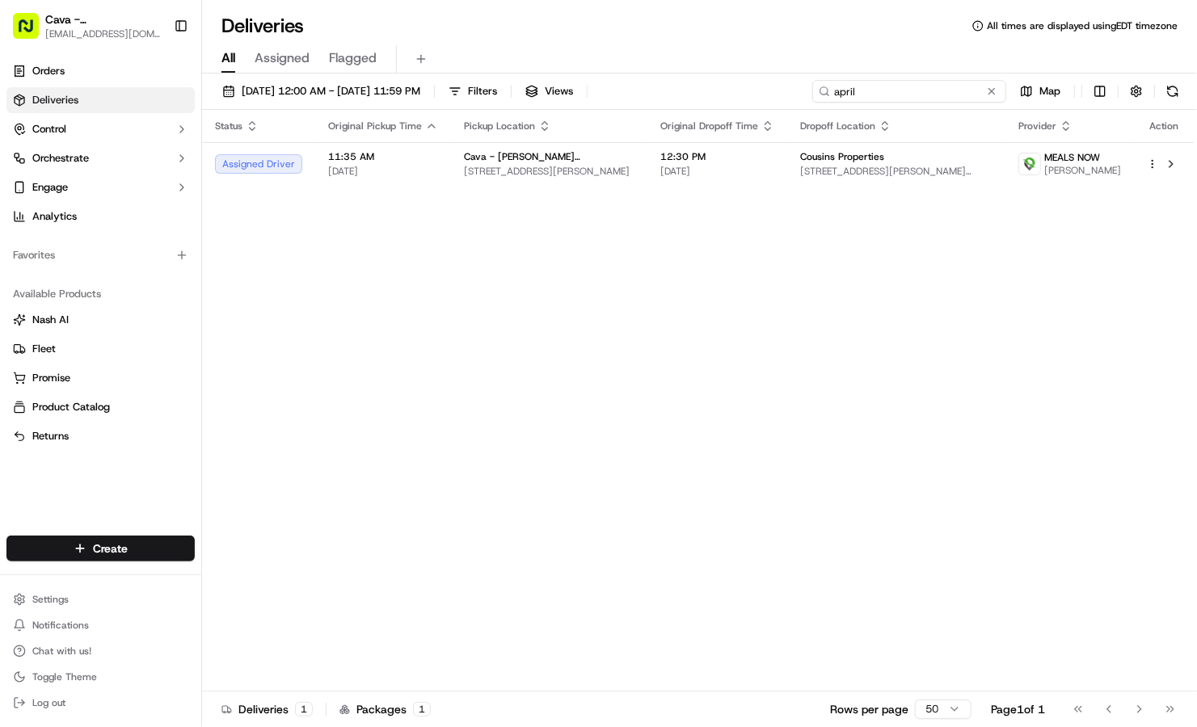
drag, startPoint x: 884, startPoint y: 85, endPoint x: 786, endPoint y: 72, distance: 98.6
click at [786, 72] on div "Deliveries All times are displayed using EDT timezone All Assigned Flagged 09/1…" at bounding box center [699, 363] width 995 height 727
drag, startPoint x: 899, startPoint y: 96, endPoint x: 781, endPoint y: 81, distance: 119.0
click at [781, 81] on div "09/17/2025 12:00 AM - 09/17/2025 11:59 PM Filters Views brandi Map" at bounding box center [699, 95] width 995 height 30
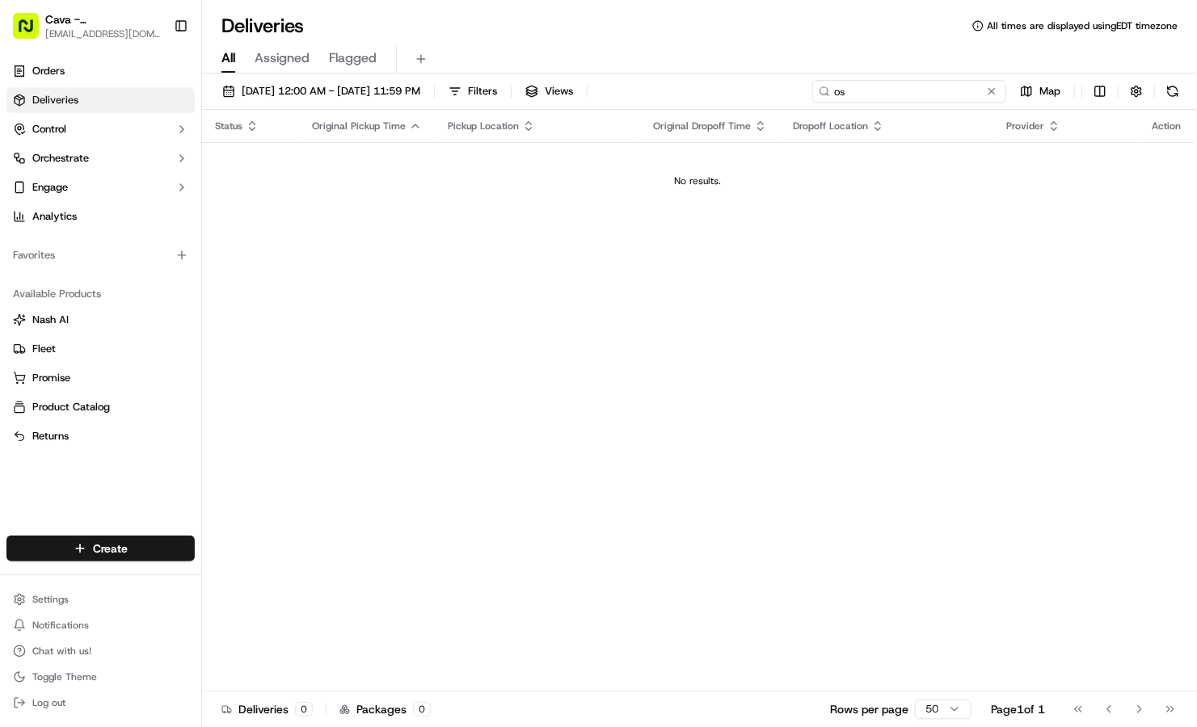
type input "o"
